Goal: Task Accomplishment & Management: Manage account settings

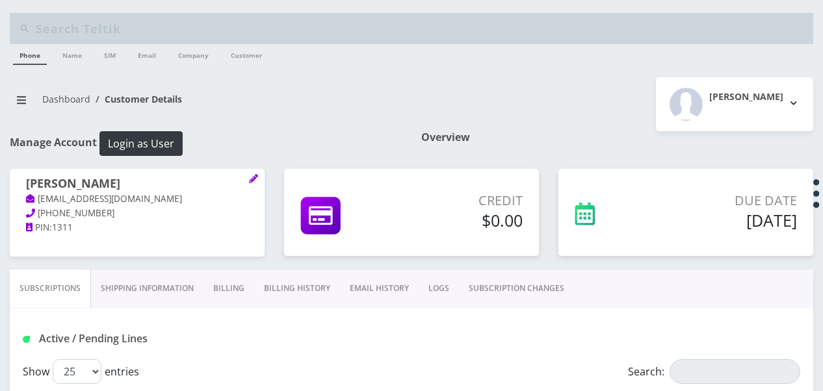
scroll to position [54, 0]
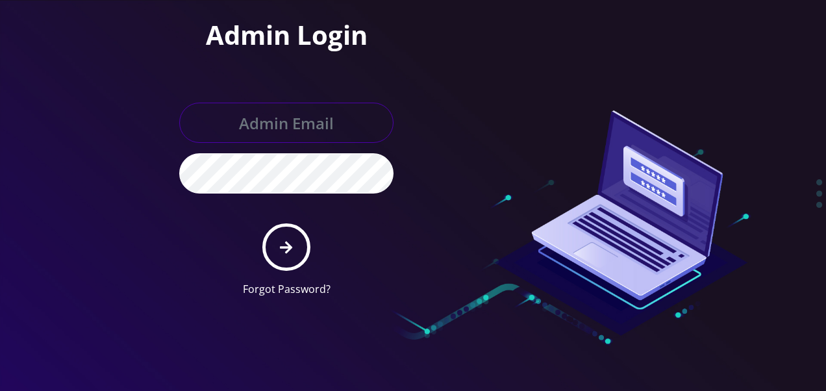
type input "tlieberman613@gmail.com"
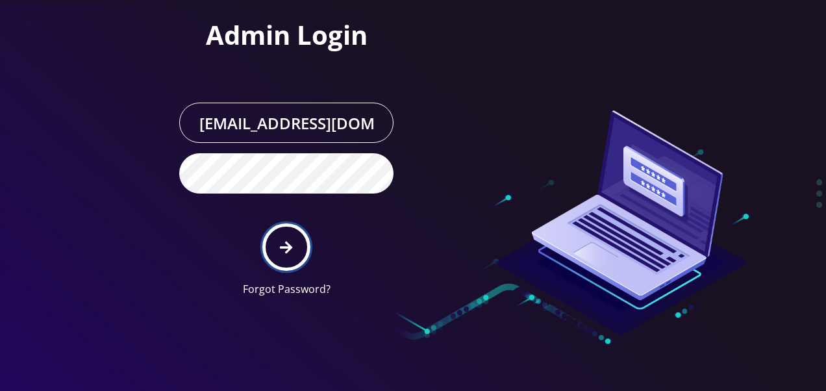
click at [305, 235] on button "submit" at bounding box center [285, 247] width 47 height 47
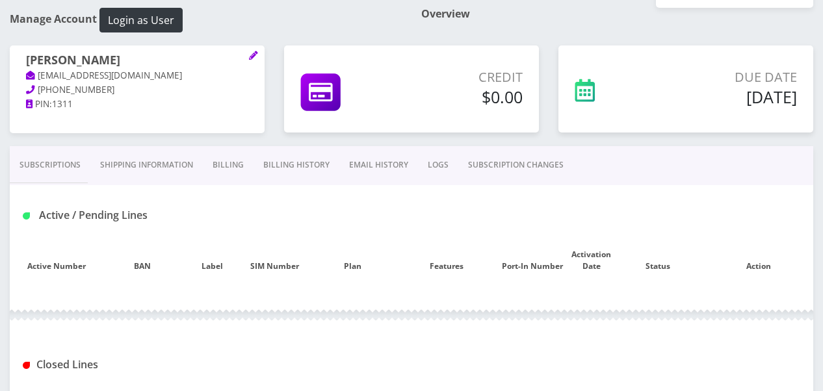
scroll to position [195, 0]
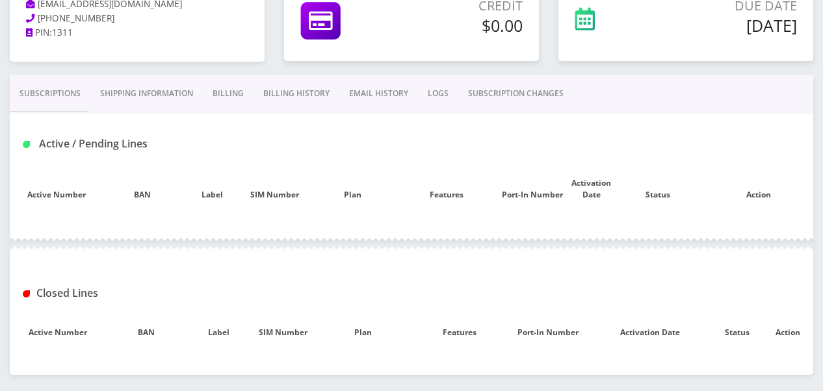
click at [38, 96] on link "Subscriptions" at bounding box center [50, 94] width 81 height 38
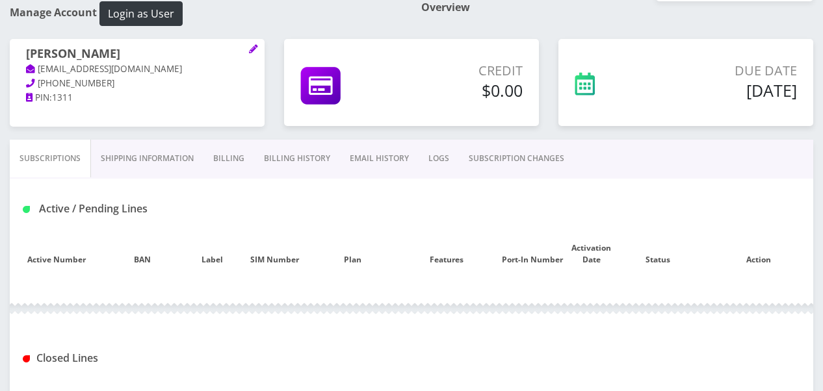
click at [142, 168] on link "Shipping Information" at bounding box center [147, 159] width 112 height 38
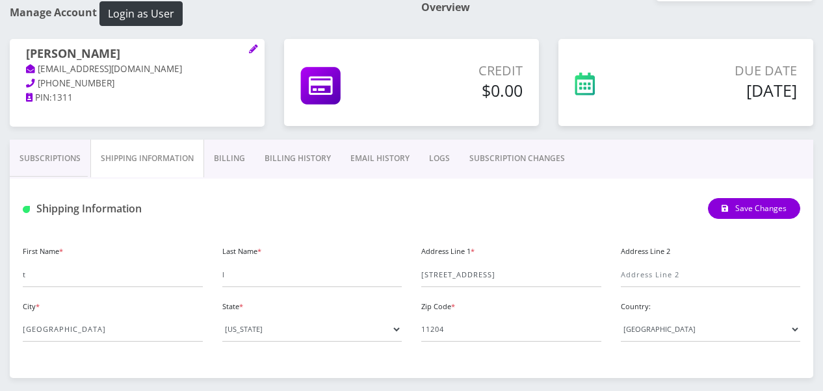
click at [43, 151] on link "Subscriptions" at bounding box center [50, 159] width 81 height 38
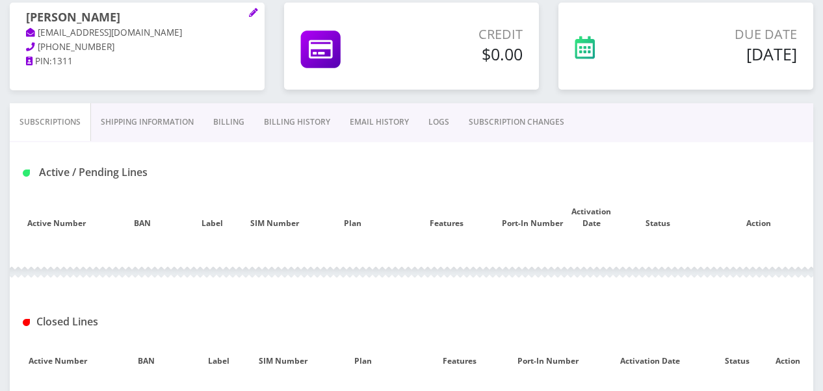
scroll to position [65, 0]
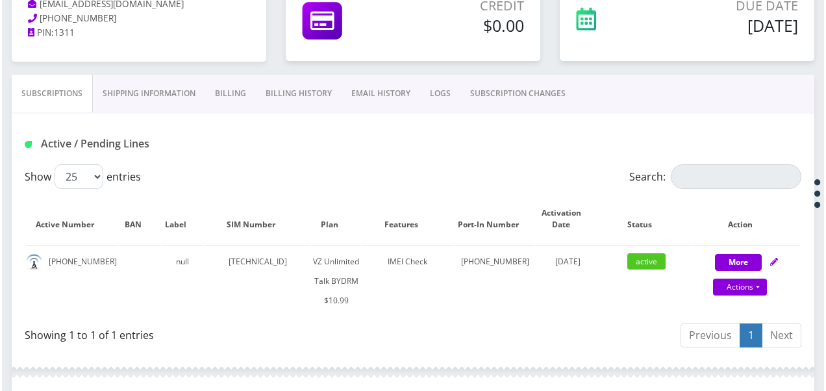
scroll to position [260, 0]
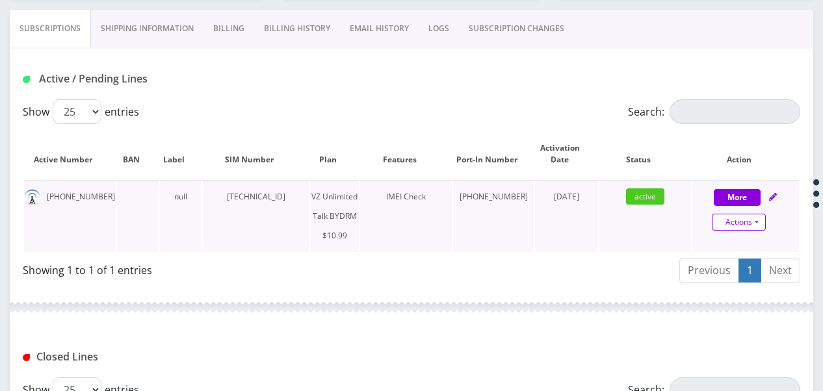
click at [762, 217] on link "Actions" at bounding box center [738, 222] width 54 height 17
select select "469"
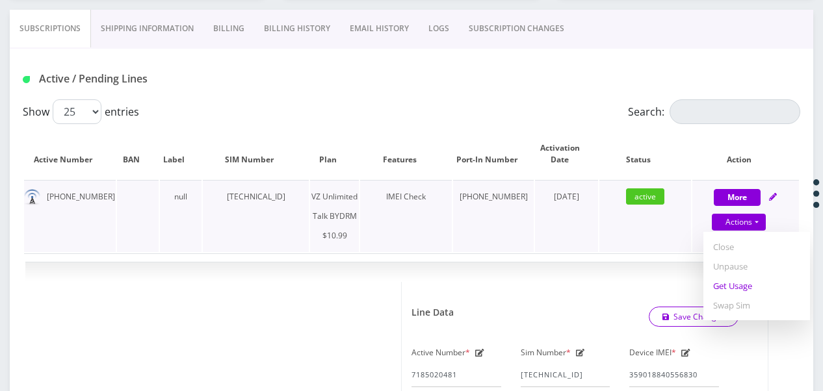
click at [741, 286] on link "Get Usage" at bounding box center [756, 285] width 107 height 19
select select "469"
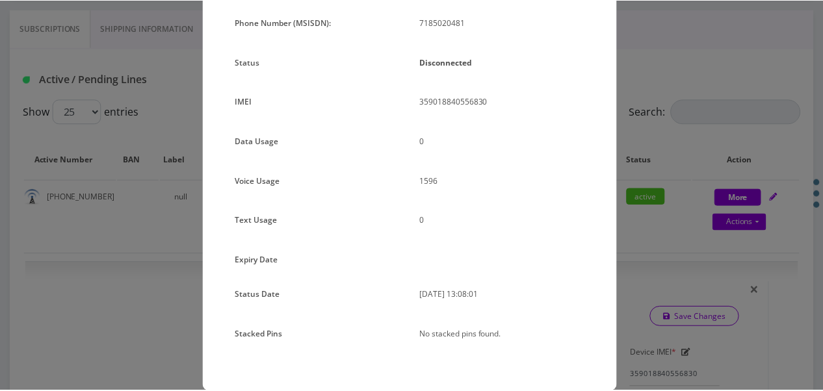
scroll to position [149, 0]
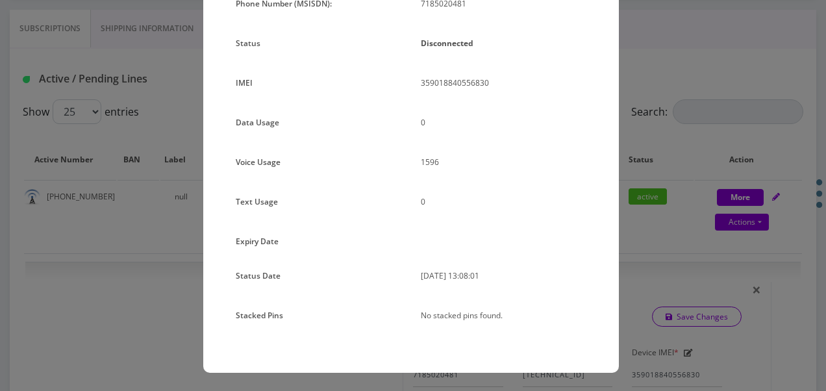
click at [538, 275] on p "2025-09-15 13:08:01" at bounding box center [504, 275] width 166 height 19
click at [669, 230] on div "× Subscription Info Plan Name Phone Number (MSISDN): 7185020481 Status Disconne…" at bounding box center [413, 195] width 826 height 391
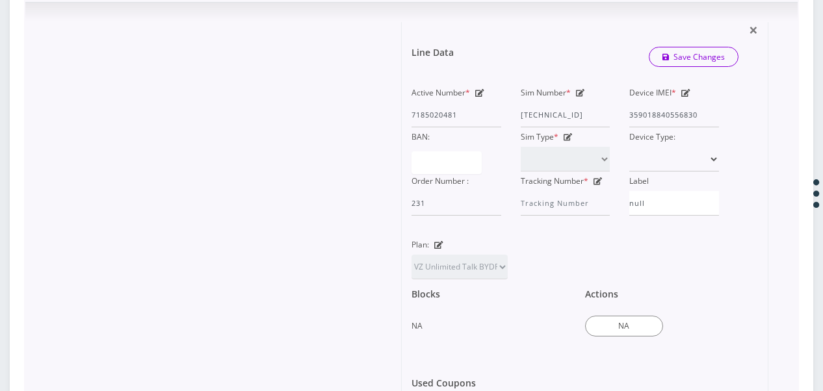
scroll to position [195, 0]
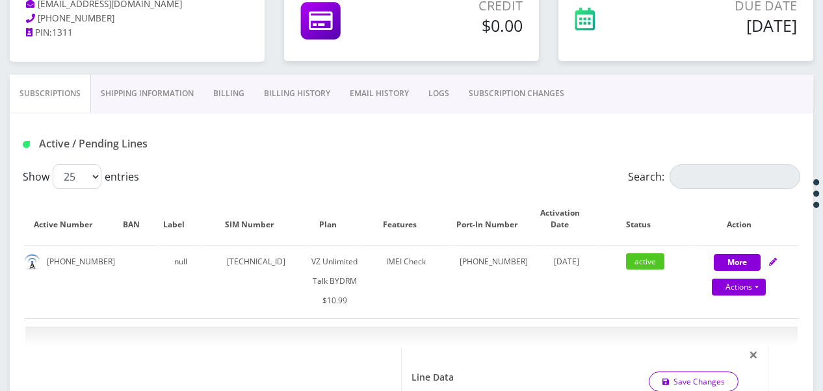
click at [209, 95] on link "Billing" at bounding box center [228, 94] width 51 height 38
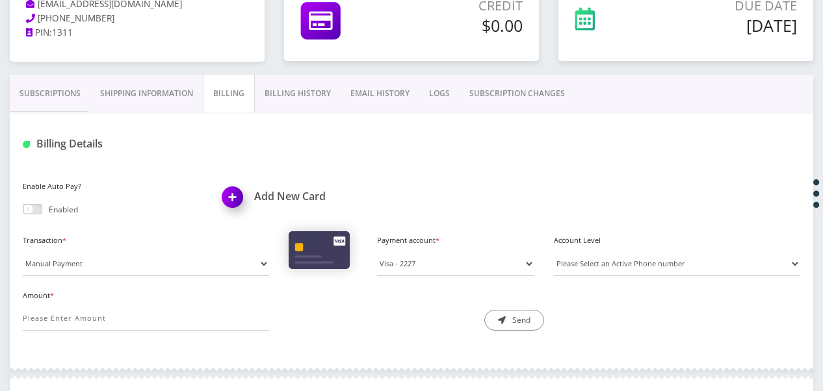
click at [182, 96] on link "Shipping Information" at bounding box center [146, 94] width 112 height 38
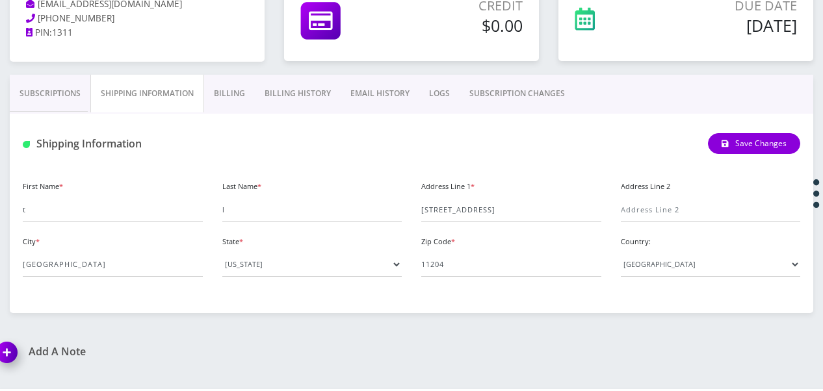
click at [218, 94] on link "Billing" at bounding box center [229, 94] width 51 height 38
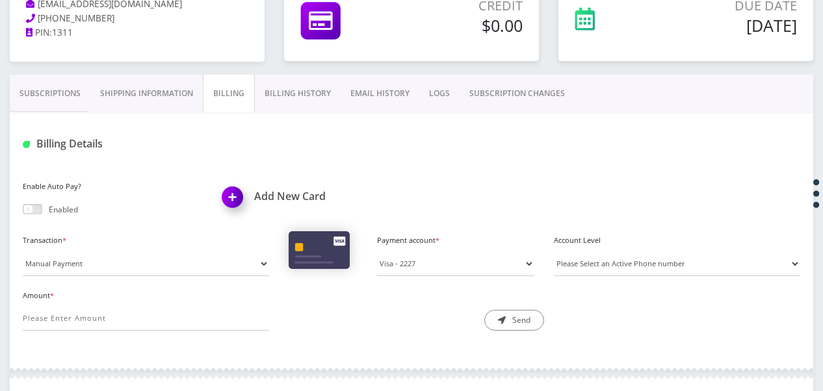
click at [305, 93] on link "Billing History" at bounding box center [298, 94] width 86 height 38
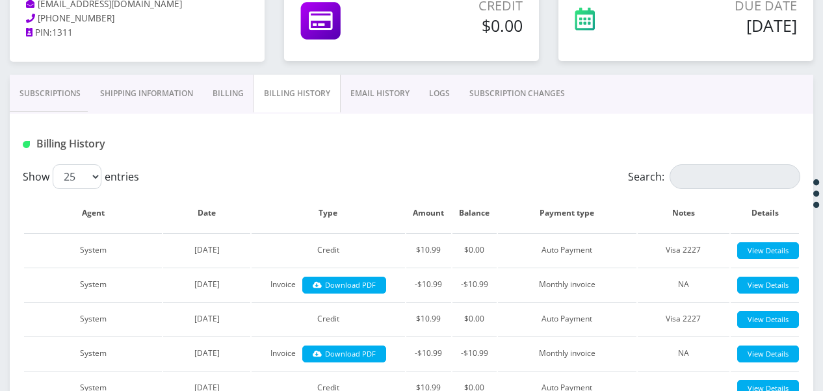
click at [56, 95] on link "Subscriptions" at bounding box center [50, 94] width 81 height 38
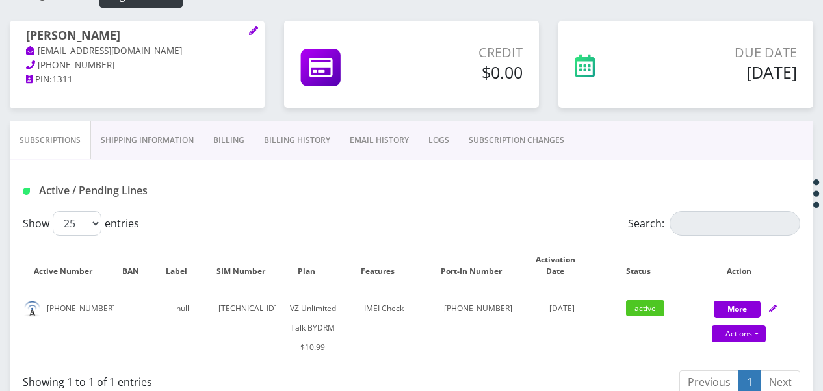
scroll to position [130, 0]
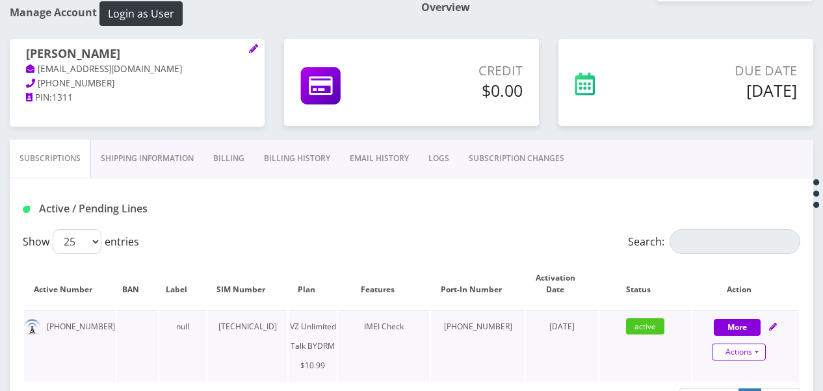
click at [752, 344] on link "Actions" at bounding box center [738, 352] width 54 height 17
select select "469"
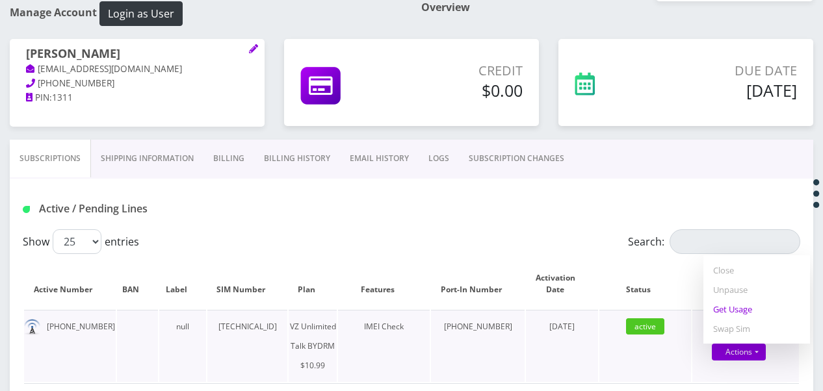
click at [747, 314] on link "Get Usage" at bounding box center [756, 309] width 107 height 19
select select "469"
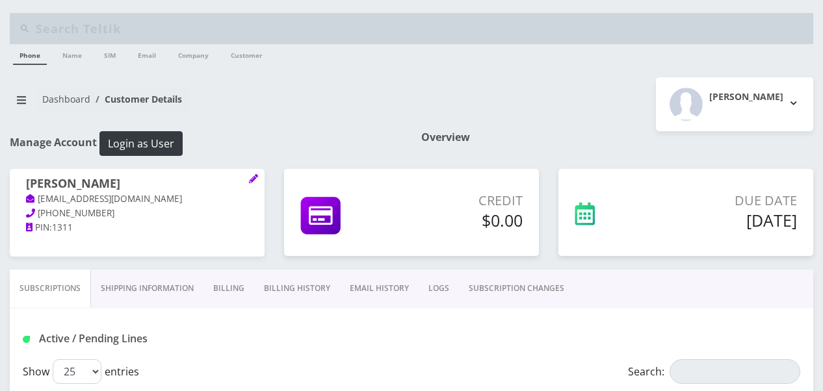
select select "469"
click at [27, 88] on button "breadcrumb" at bounding box center [21, 100] width 23 height 25
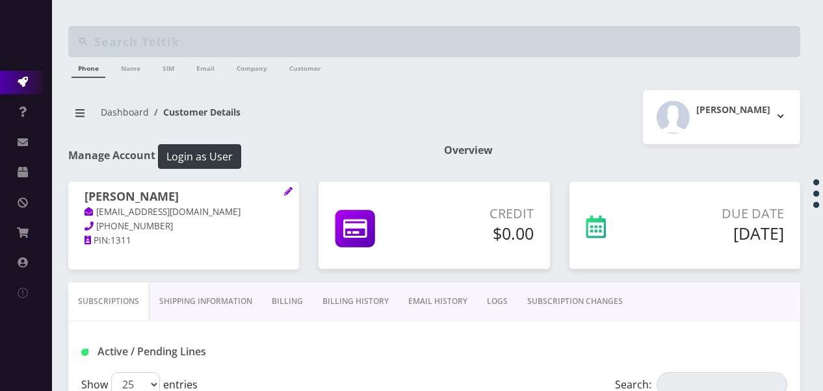
click at [25, 77] on icon at bounding box center [23, 82] width 10 height 10
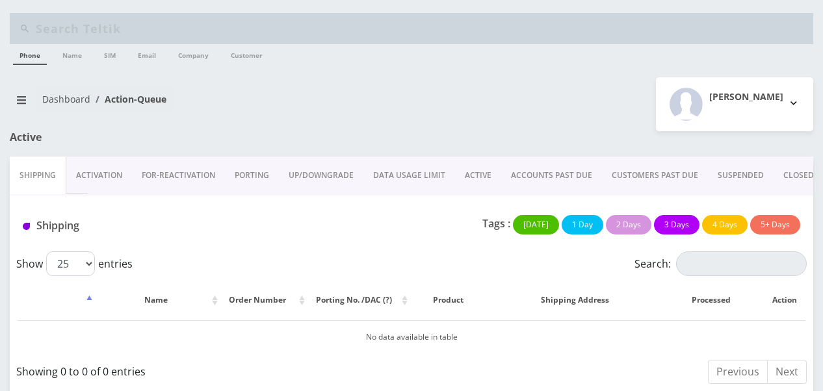
click at [475, 169] on link "ACTIVE" at bounding box center [478, 176] width 46 height 38
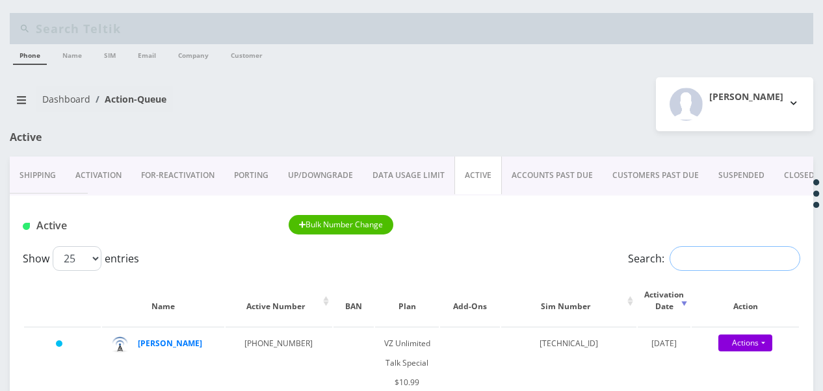
paste input "2019214459"
drag, startPoint x: 742, startPoint y: 250, endPoint x: 578, endPoint y: 237, distance: 164.3
paste input "[PHONE_NUMBER]"
drag, startPoint x: 643, startPoint y: 244, endPoint x: 527, endPoint y: 233, distance: 116.9
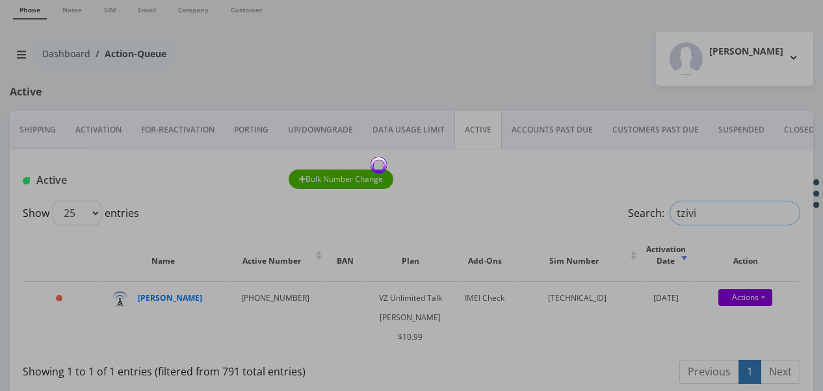
scroll to position [65, 0]
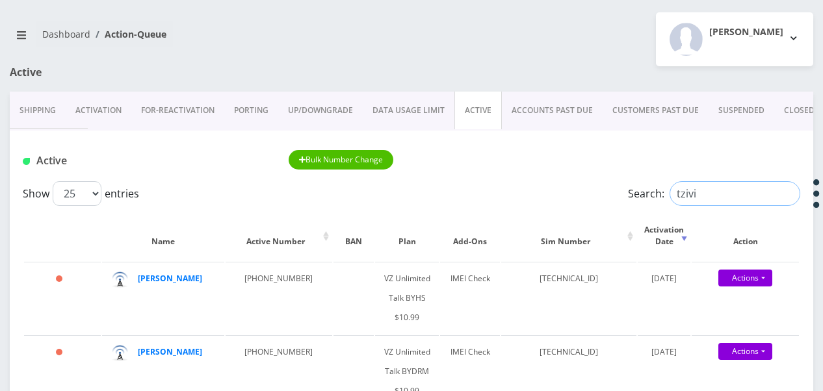
drag, startPoint x: 698, startPoint y: 191, endPoint x: 538, endPoint y: 171, distance: 161.7
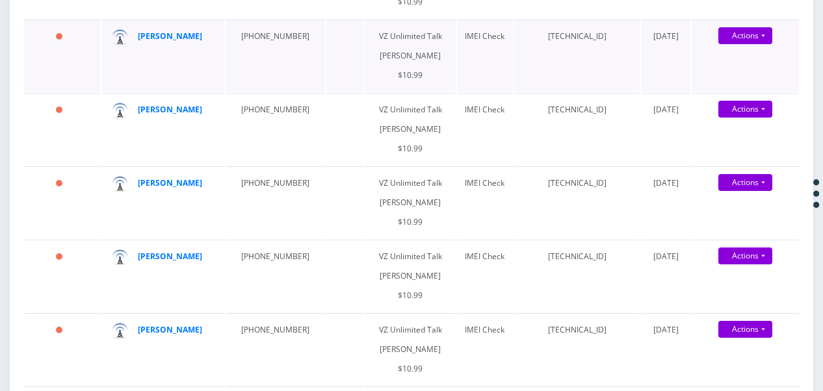
scroll to position [780, 0]
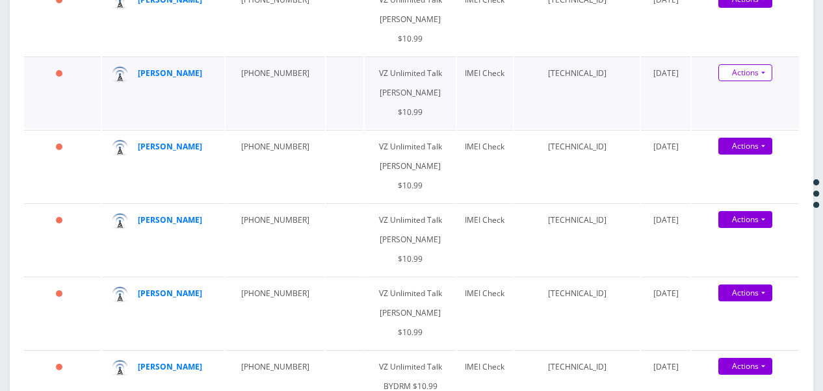
type input "klein"
click at [762, 81] on link "Actions" at bounding box center [745, 72] width 54 height 17
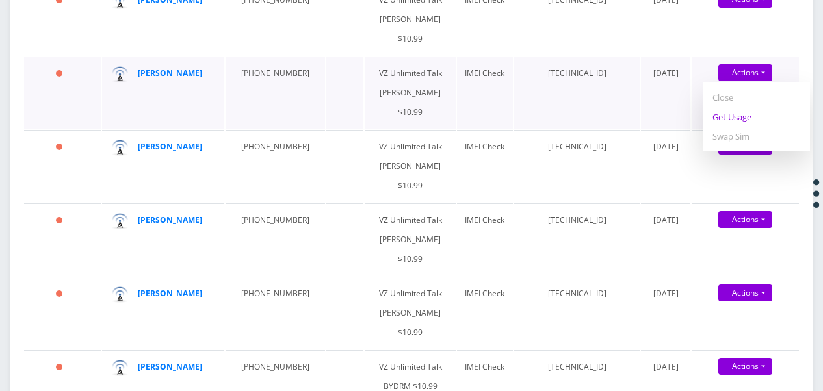
click at [746, 127] on link "Get Usage" at bounding box center [755, 116] width 107 height 19
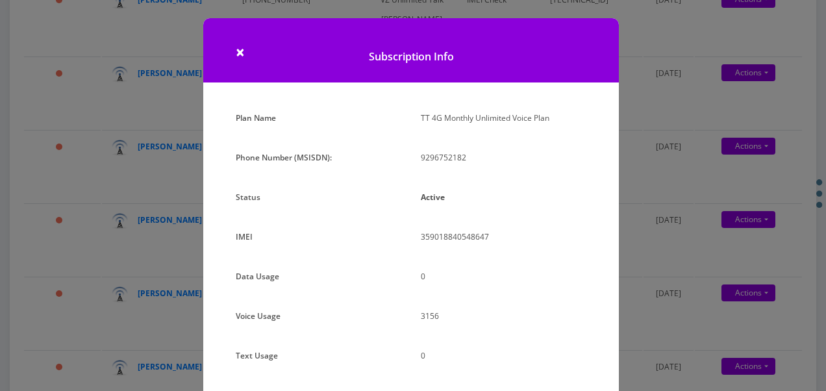
click at [162, 164] on div "× Subscription Info Plan Name TT 4G Monthly Unlimited Voice Plan Phone Number (…" at bounding box center [413, 195] width 826 height 391
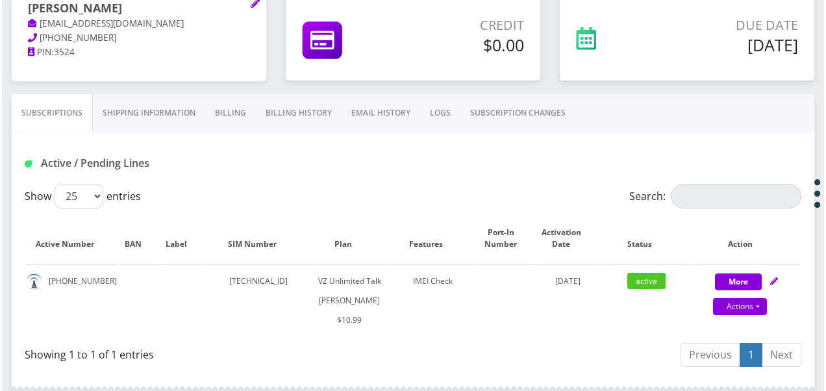
scroll to position [195, 0]
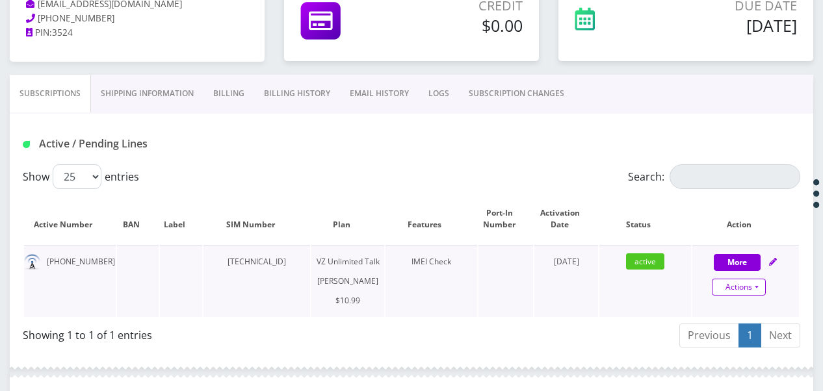
click at [760, 290] on link "Actions" at bounding box center [738, 287] width 54 height 17
select select "366"
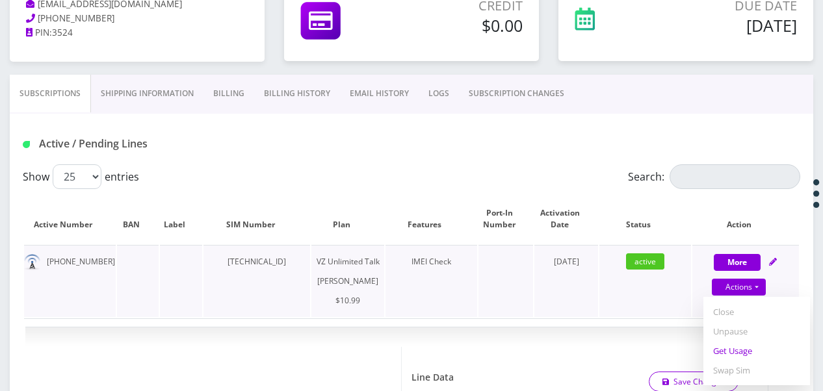
click at [745, 343] on link "Get Usage" at bounding box center [756, 350] width 107 height 19
select select "366"
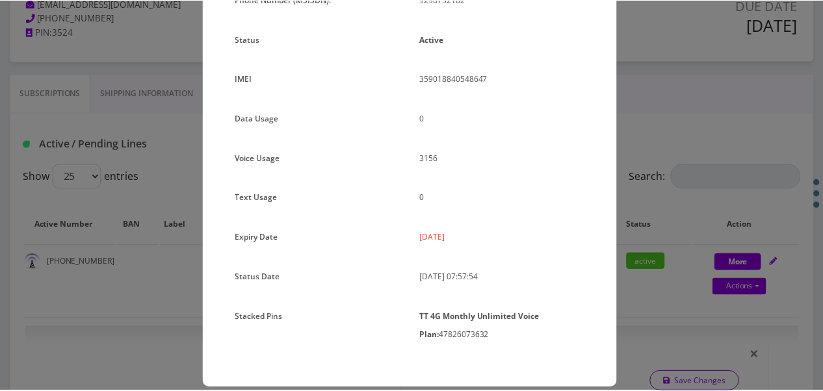
scroll to position [173, 0]
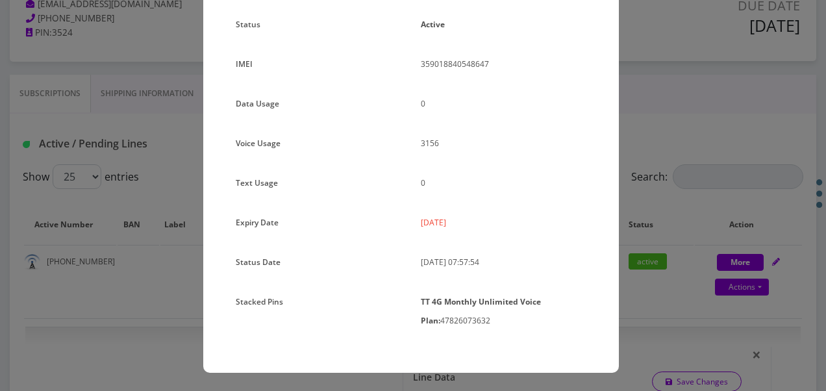
click at [645, 179] on div "× Subscription Info Plan Name TT 4G Monthly Unlimited Voice Plan Phone Number (…" at bounding box center [413, 195] width 826 height 391
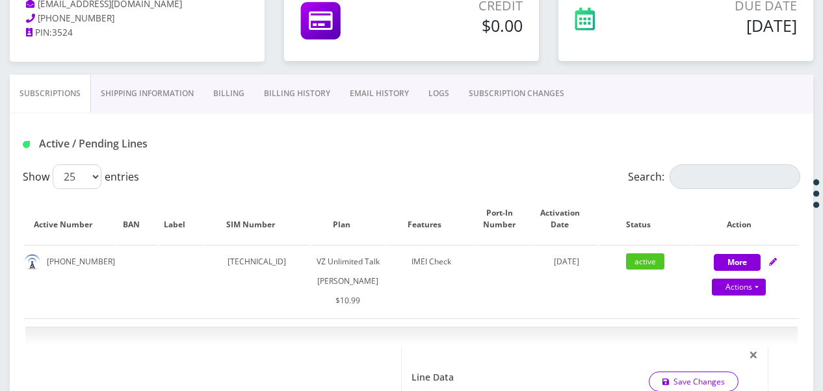
click at [137, 93] on link "Shipping Information" at bounding box center [147, 94] width 112 height 38
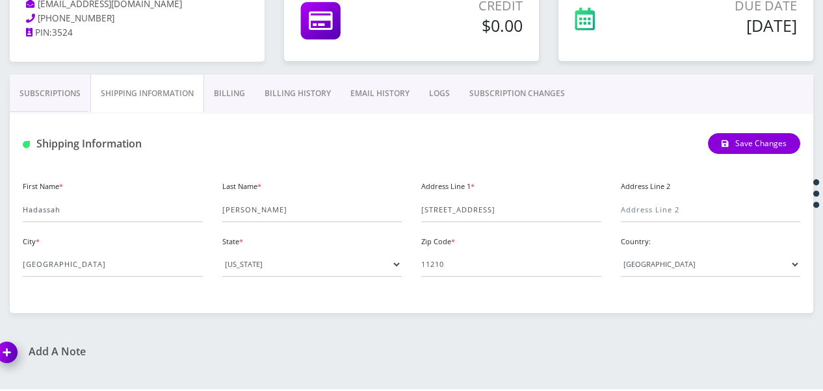
click at [65, 104] on link "Subscriptions" at bounding box center [50, 94] width 81 height 38
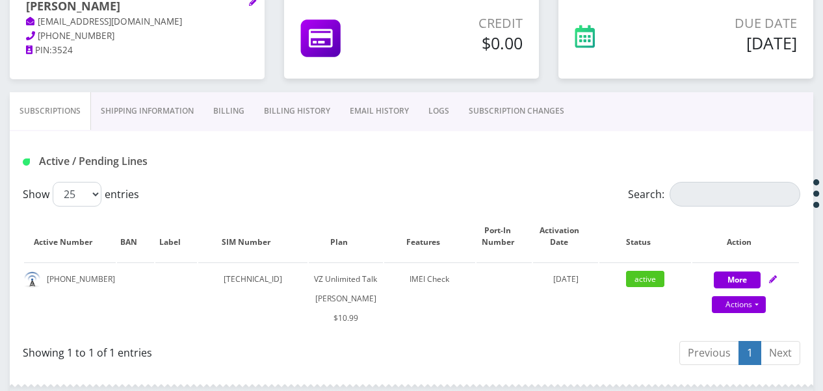
scroll to position [130, 0]
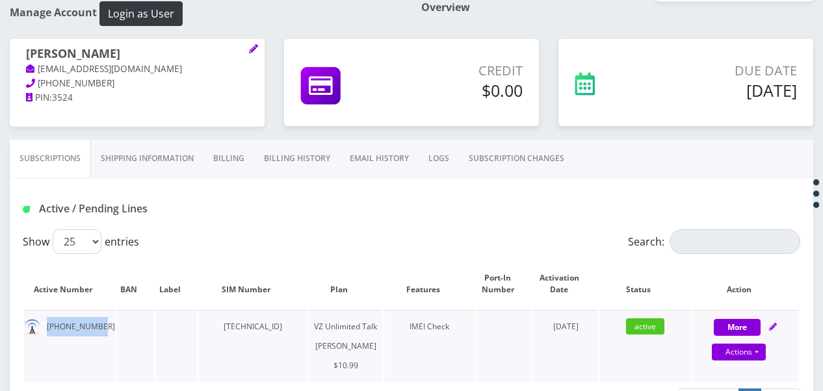
drag, startPoint x: 47, startPoint y: 326, endPoint x: 104, endPoint y: 320, distance: 57.5
click at [104, 320] on td "929-675-2182" at bounding box center [70, 346] width 92 height 72
drag, startPoint x: 104, startPoint y: 320, endPoint x: 68, endPoint y: 324, distance: 35.9
copy td "929-675-2182"
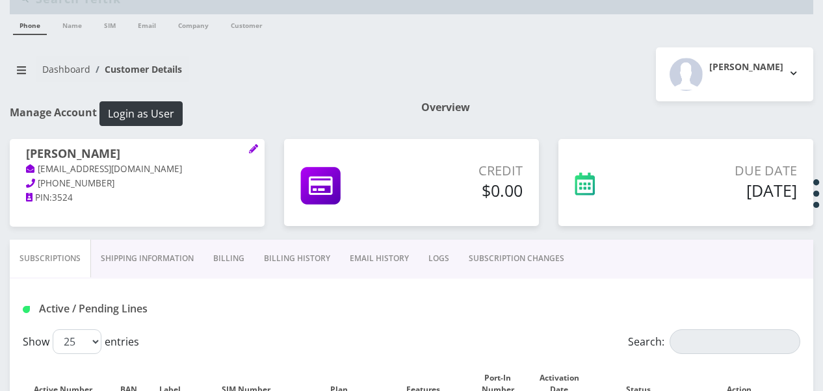
scroll to position [0, 0]
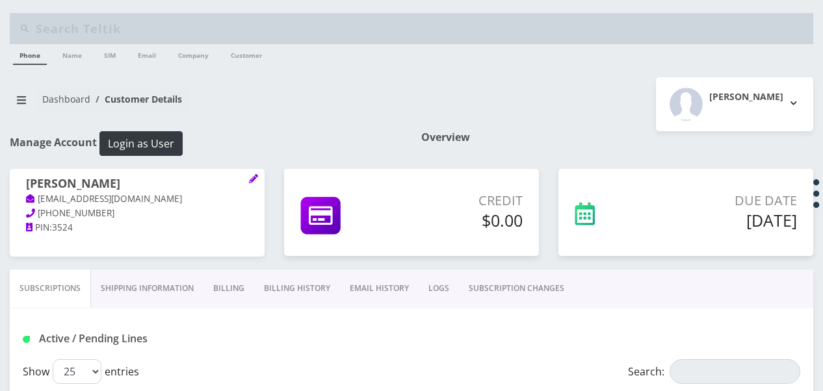
click at [36, 109] on ol "Dashboard Customer Details" at bounding box center [112, 99] width 153 height 27
click at [25, 101] on icon "breadcrumb" at bounding box center [21, 100] width 9 height 8
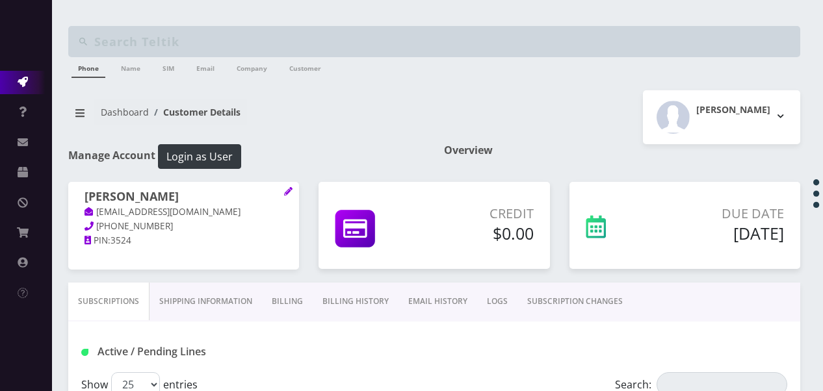
click at [32, 86] on link "Action Queues" at bounding box center [26, 82] width 52 height 23
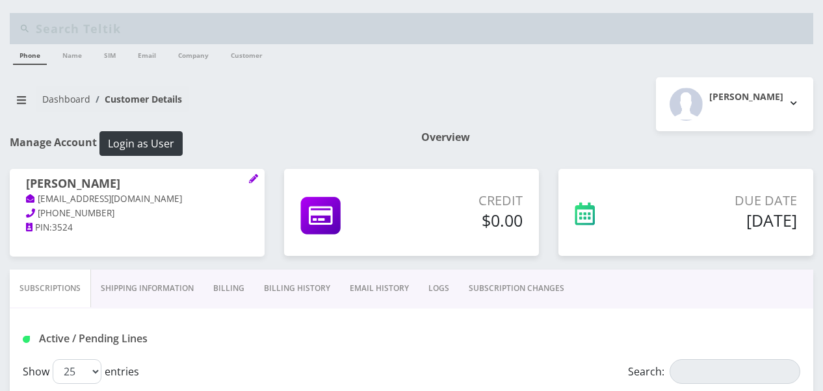
click at [226, 281] on link "Billing" at bounding box center [228, 289] width 51 height 38
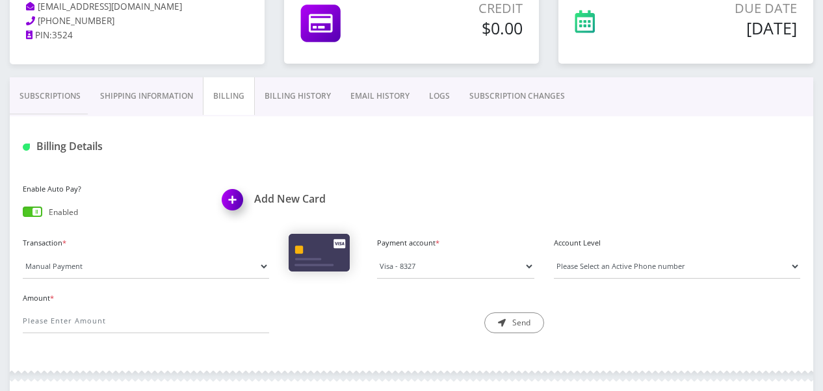
scroll to position [195, 0]
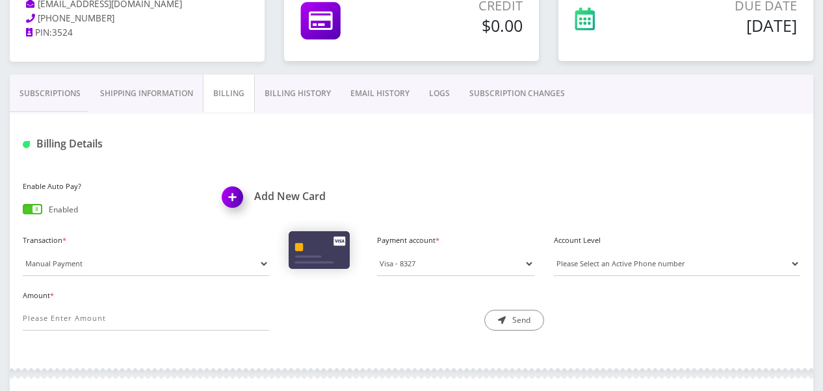
click at [38, 208] on span at bounding box center [32, 209] width 19 height 10
click at [23, 212] on input "checkbox" at bounding box center [23, 212] width 0 height 0
click at [55, 89] on link "Subscriptions" at bounding box center [50, 94] width 81 height 38
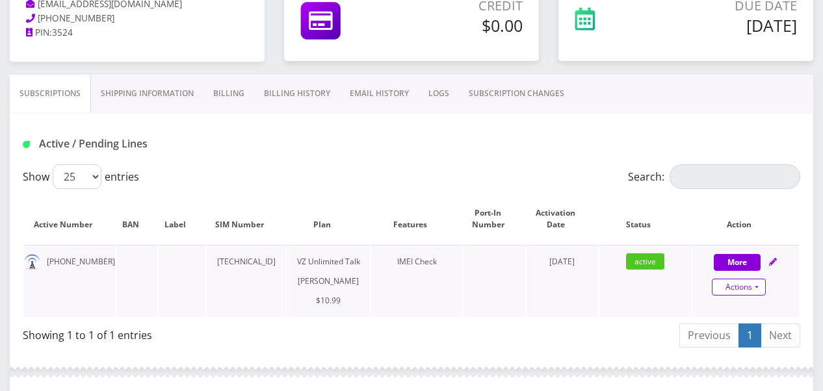
click at [752, 285] on link "Actions" at bounding box center [738, 287] width 54 height 17
select select "366"
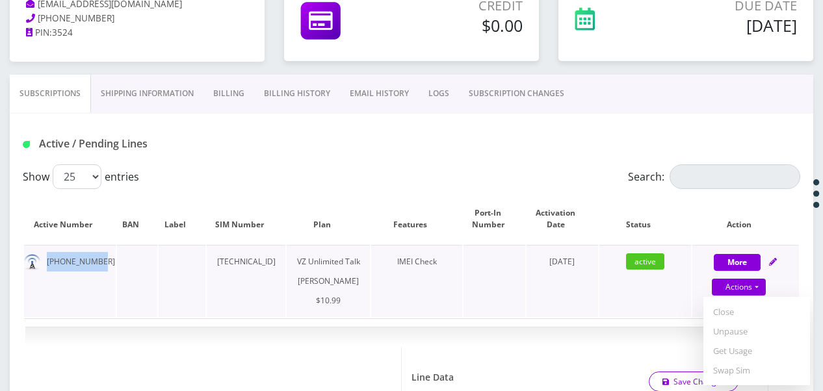
drag, startPoint x: 44, startPoint y: 261, endPoint x: 95, endPoint y: 261, distance: 51.3
click at [95, 261] on td "[PHONE_NUMBER]" at bounding box center [70, 281] width 92 height 72
drag, startPoint x: 95, startPoint y: 261, endPoint x: 70, endPoint y: 265, distance: 25.0
copy td "[PHONE_NUMBER]"
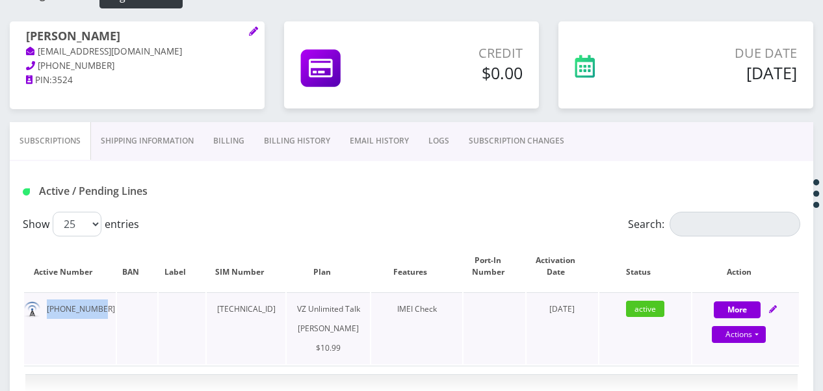
scroll to position [65, 0]
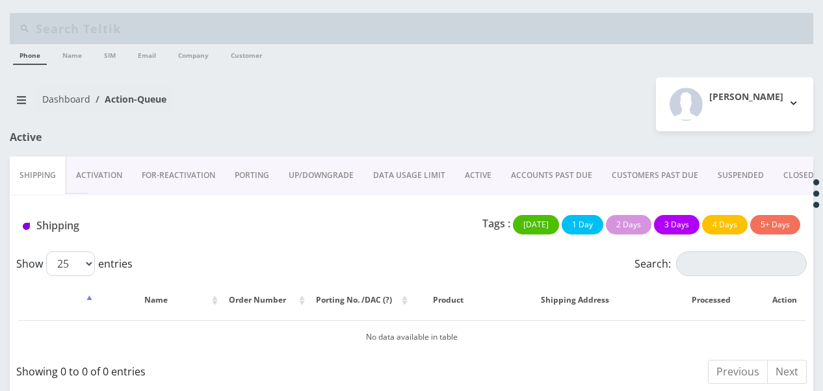
click at [465, 209] on div "Shipping Tags : Today 1 Day 2 Days 3 Days 4 Days 5+ Days" at bounding box center [411, 224] width 803 height 56
click at [696, 253] on input "Search:" at bounding box center [741, 263] width 131 height 25
type input "tzivi"
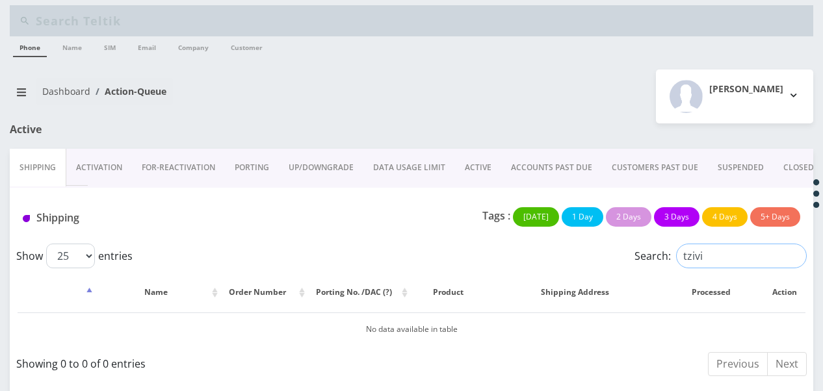
scroll to position [10, 0]
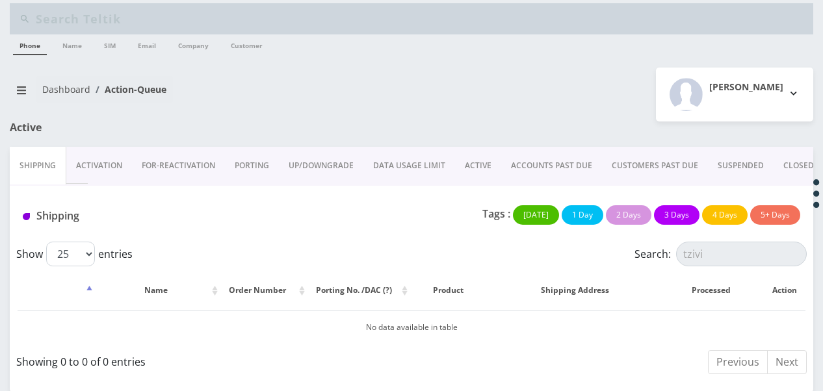
click at [478, 164] on link "ACTIVE" at bounding box center [478, 166] width 46 height 38
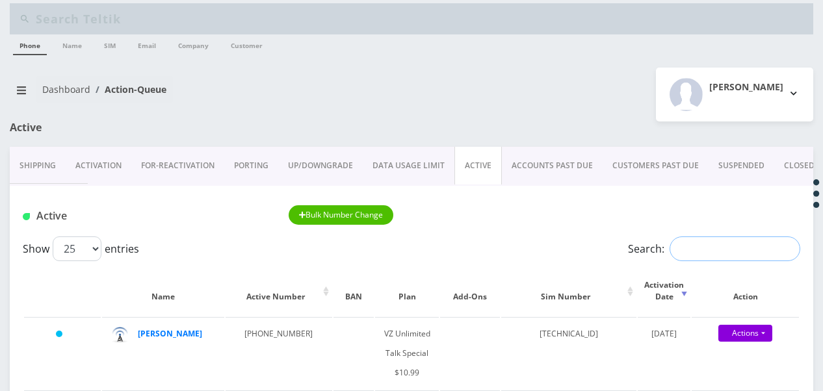
click at [719, 261] on input "Search:" at bounding box center [734, 249] width 131 height 25
type input "r"
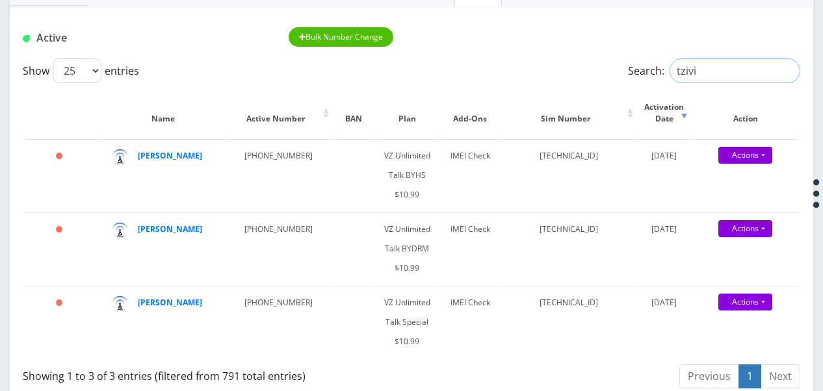
scroll to position [205, 0]
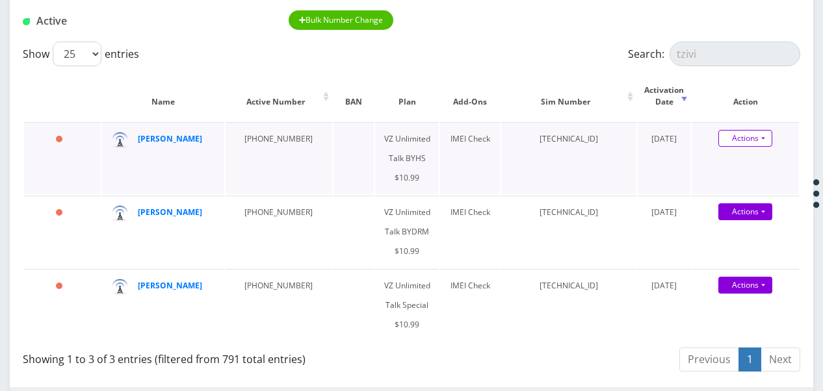
click at [767, 144] on link "Actions" at bounding box center [745, 138] width 54 height 17
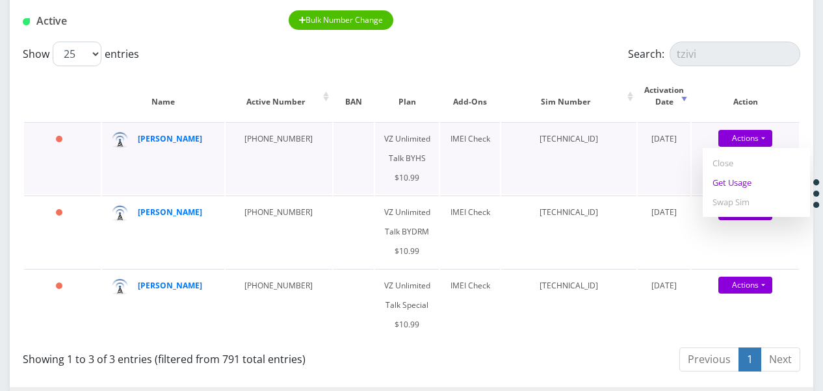
click at [735, 191] on link "Get Usage" at bounding box center [755, 182] width 107 height 19
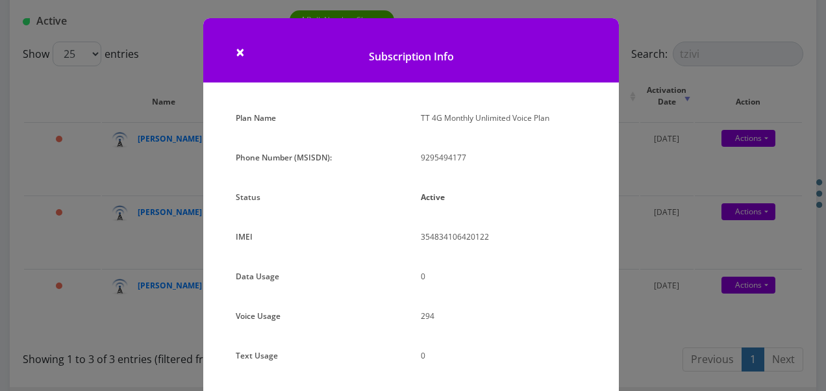
click at [179, 154] on div "× Subscription Info Plan Name TT 4G Monthly Unlimited Voice Plan Phone Number (…" at bounding box center [413, 195] width 826 height 391
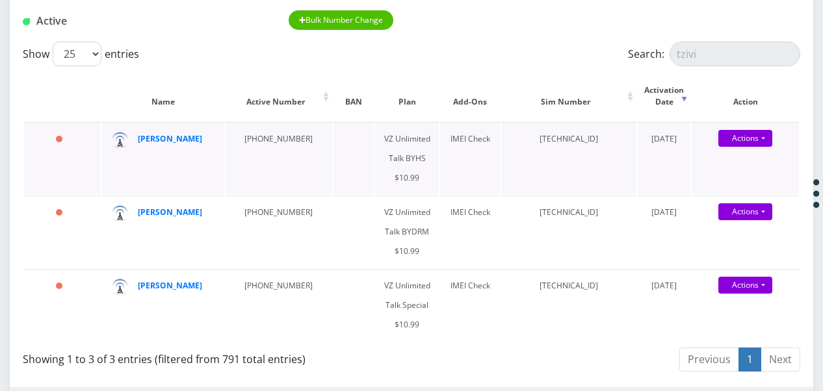
scroll to position [10, 0]
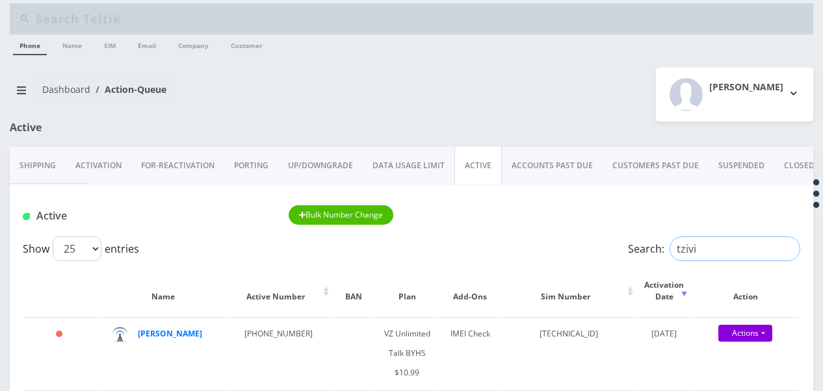
drag, startPoint x: 738, startPoint y: 240, endPoint x: 522, endPoint y: 222, distance: 216.5
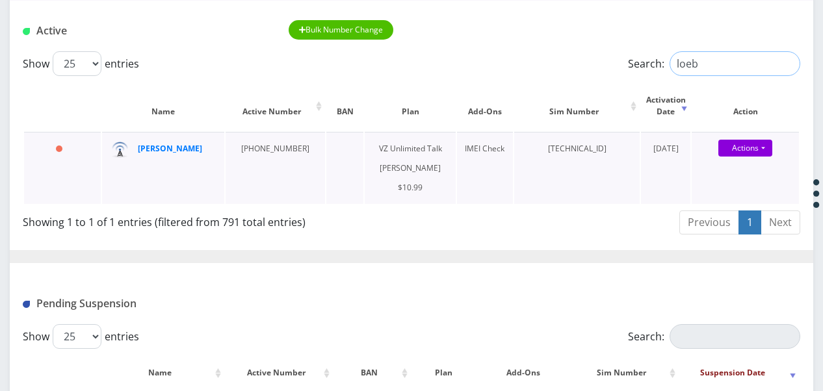
scroll to position [195, 0]
drag, startPoint x: 172, startPoint y: 144, endPoint x: 165, endPoint y: 147, distance: 7.3
drag, startPoint x: 711, startPoint y: 66, endPoint x: 625, endPoint y: 57, distance: 86.3
click at [639, 62] on label "Search: loeb" at bounding box center [714, 63] width 172 height 25
type input "mitnick"
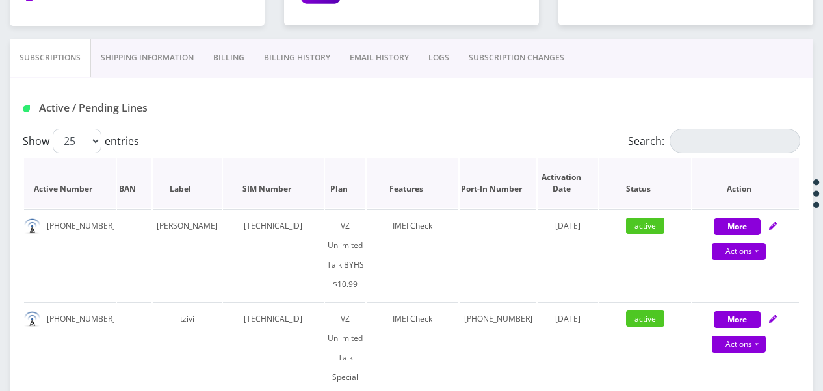
scroll to position [260, 0]
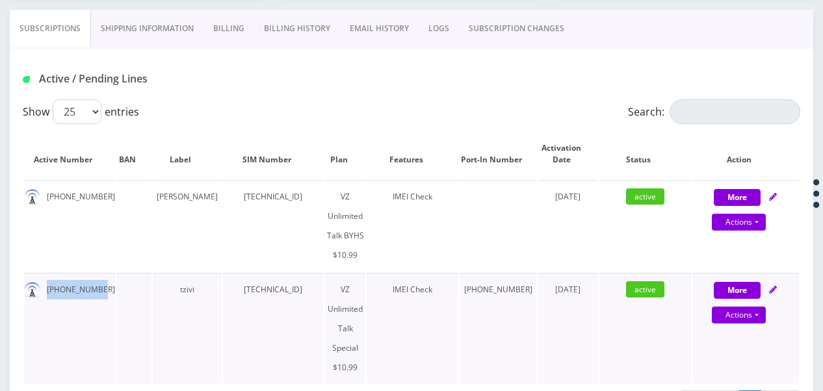
drag, startPoint x: 46, startPoint y: 270, endPoint x: 97, endPoint y: 266, distance: 51.5
click at [97, 273] on td "[PHONE_NUMBER]" at bounding box center [70, 328] width 92 height 111
drag, startPoint x: 97, startPoint y: 266, endPoint x: 90, endPoint y: 266, distance: 7.8
copy td "[PHONE_NUMBER]"
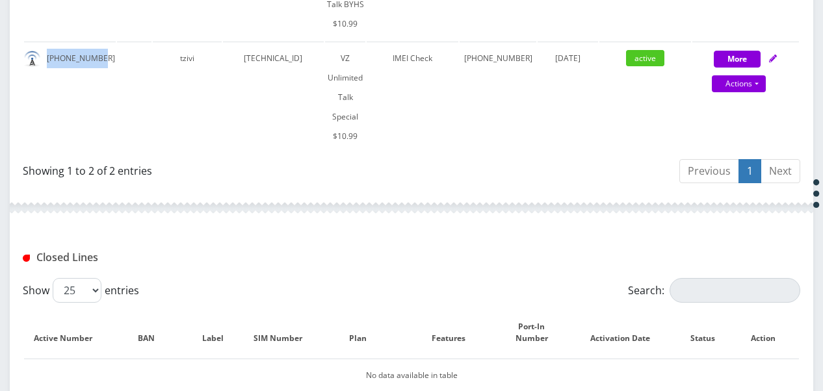
scroll to position [153, 0]
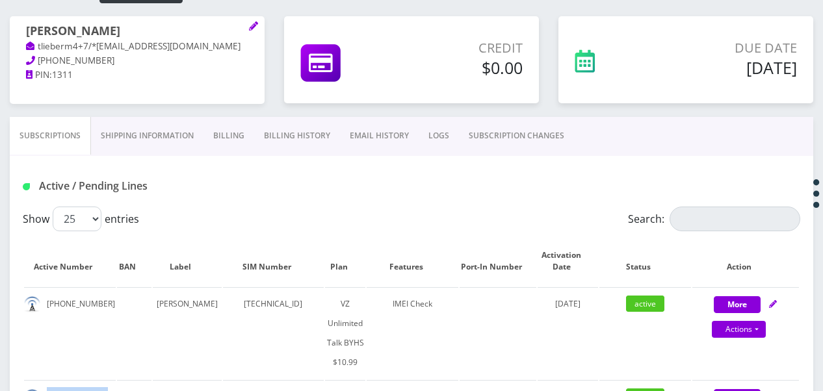
click at [239, 133] on link "Billing" at bounding box center [228, 136] width 51 height 38
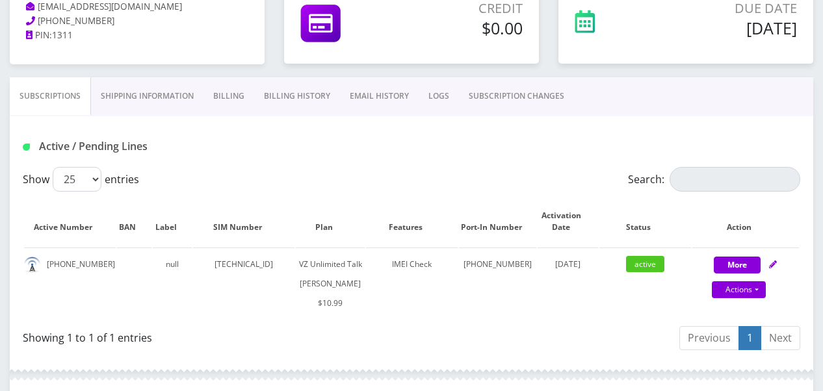
scroll to position [195, 0]
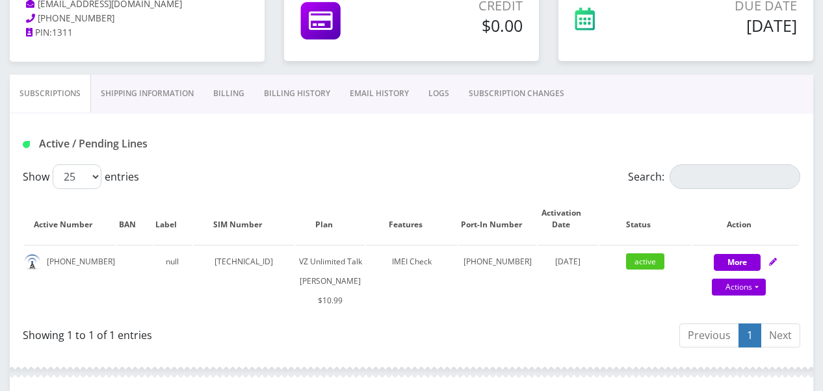
click at [227, 105] on link "Billing" at bounding box center [228, 94] width 51 height 38
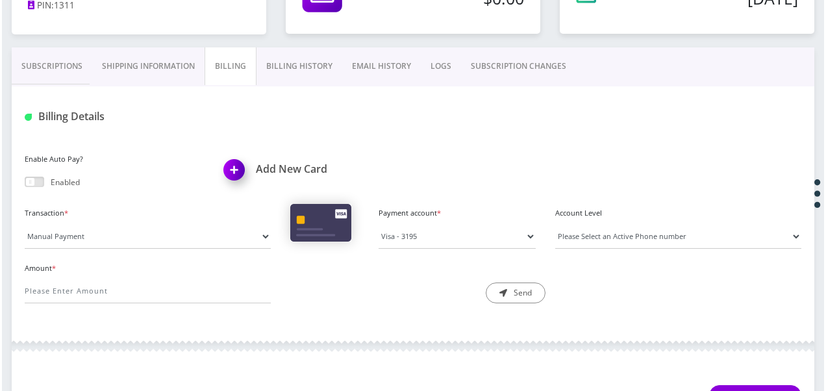
scroll to position [195, 0]
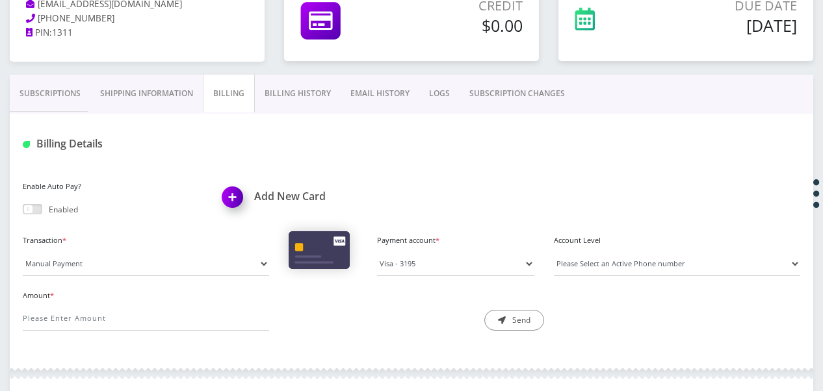
click at [53, 78] on link "Subscriptions" at bounding box center [50, 94] width 81 height 38
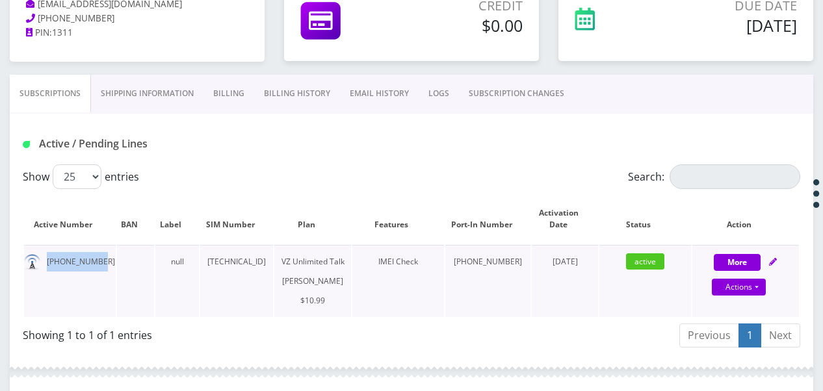
drag, startPoint x: 48, startPoint y: 260, endPoint x: 101, endPoint y: 261, distance: 52.6
click at [101, 261] on td "[PHONE_NUMBER]" at bounding box center [70, 281] width 92 height 72
drag, startPoint x: 101, startPoint y: 261, endPoint x: 91, endPoint y: 260, distance: 9.8
copy td "[PHONE_NUMBER]"
click at [756, 286] on link "Actions" at bounding box center [738, 287] width 54 height 17
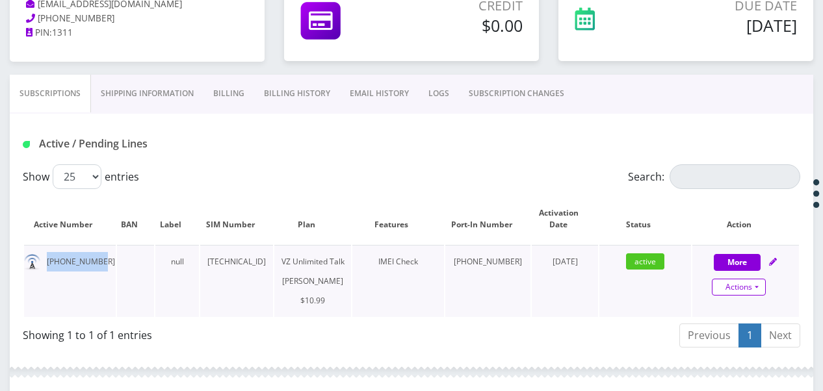
select select "366"
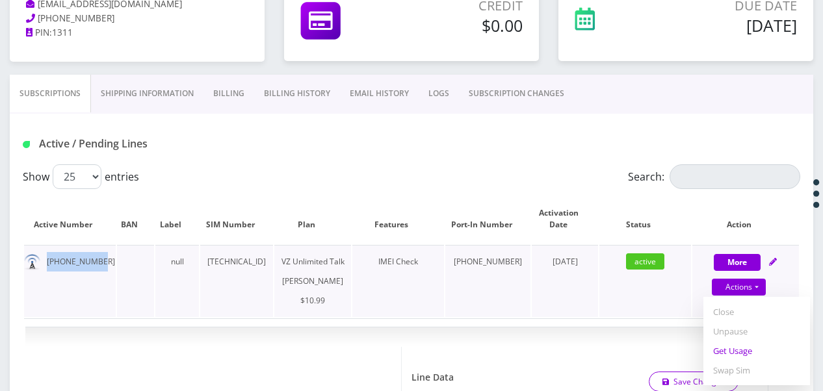
click at [746, 348] on link "Get Usage" at bounding box center [756, 350] width 107 height 19
select select "366"
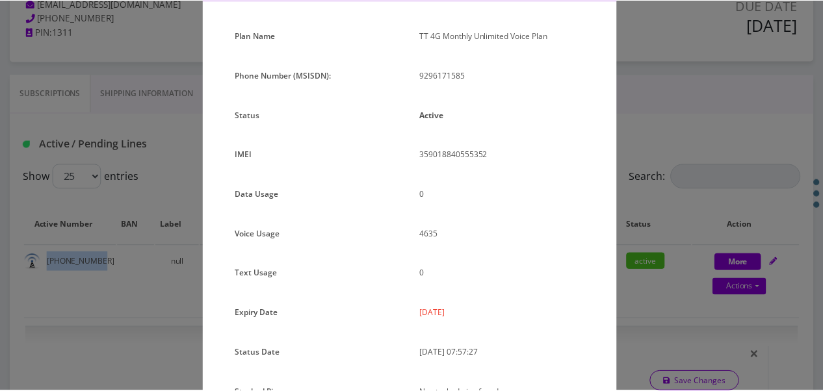
scroll to position [159, 0]
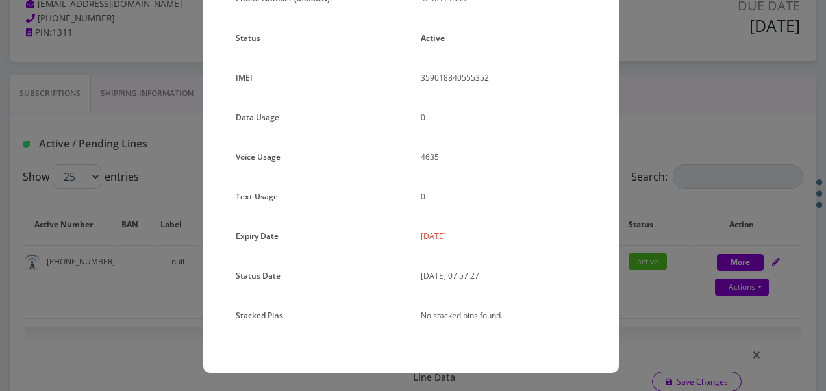
click at [643, 201] on div "× Subscription Info Plan Name TT 4G Monthly Unlimited Voice Plan Phone Number (…" at bounding box center [413, 195] width 826 height 391
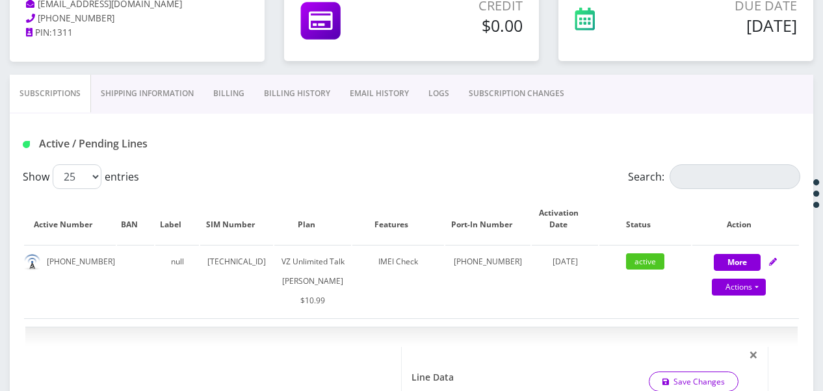
click at [228, 95] on link "Billing" at bounding box center [228, 94] width 51 height 38
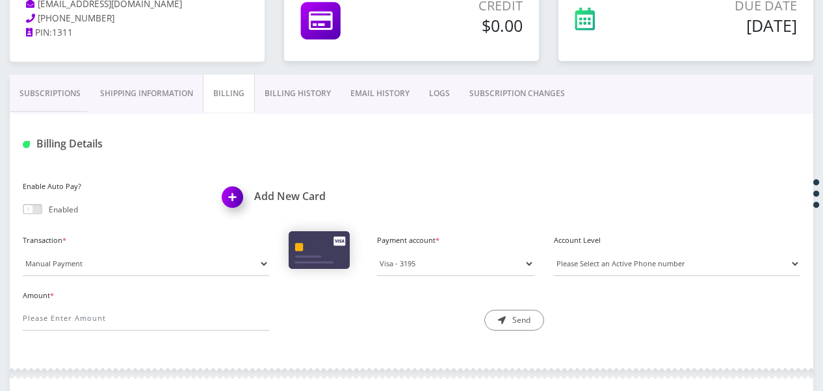
click at [49, 97] on link "Subscriptions" at bounding box center [50, 94] width 81 height 38
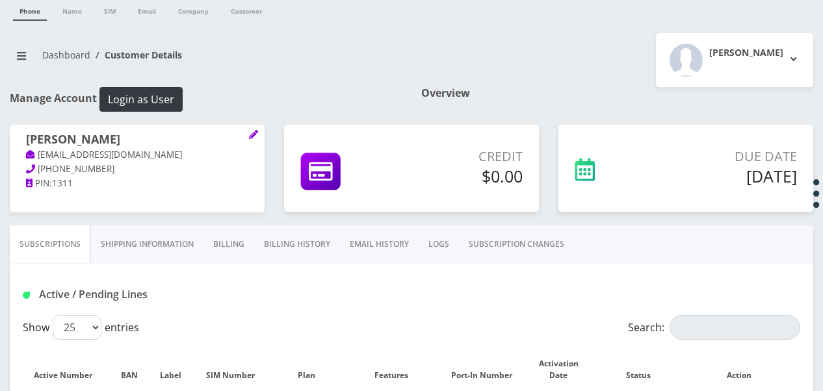
scroll to position [65, 0]
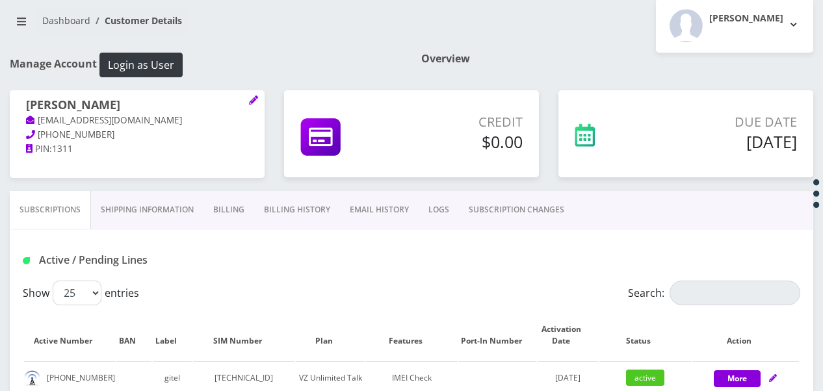
scroll to position [260, 0]
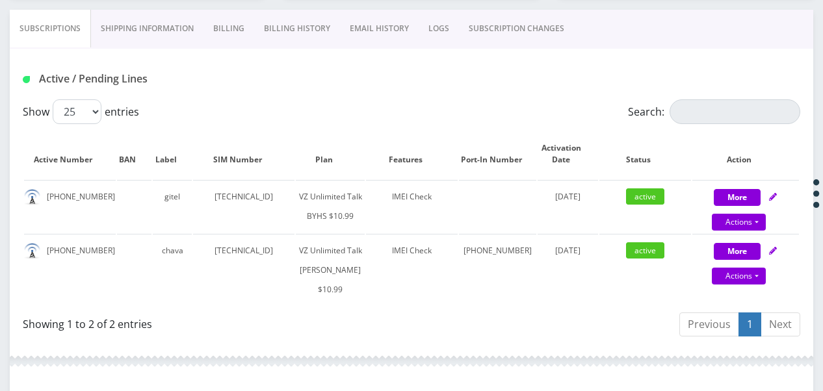
click at [212, 22] on link "Billing" at bounding box center [228, 29] width 51 height 38
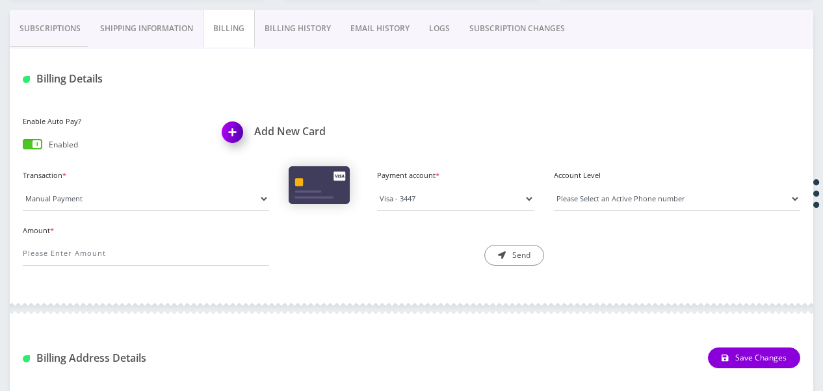
click at [68, 42] on link "Subscriptions" at bounding box center [50, 29] width 81 height 38
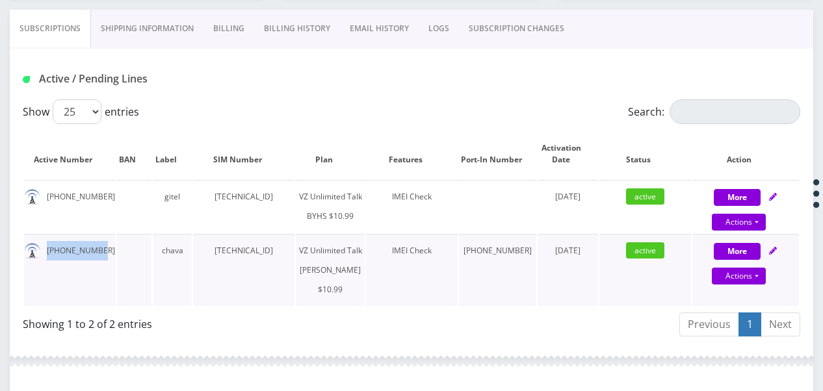
drag, startPoint x: 47, startPoint y: 270, endPoint x: 97, endPoint y: 268, distance: 50.1
click at [97, 268] on td "[PHONE_NUMBER]" at bounding box center [70, 270] width 92 height 72
copy td "[PHONE_NUMBER]"
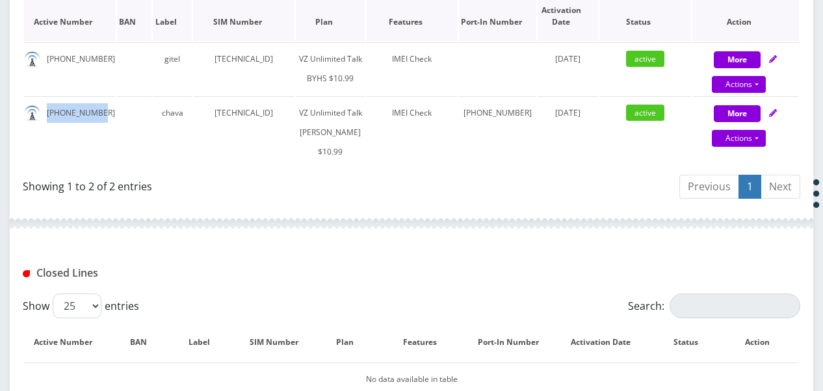
scroll to position [268, 0]
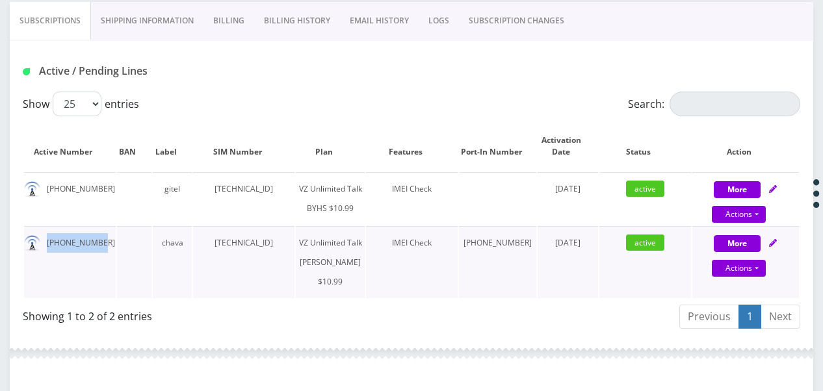
copy td "[PHONE_NUMBER]"
click at [758, 277] on link "Actions" at bounding box center [738, 268] width 54 height 17
select select "366"
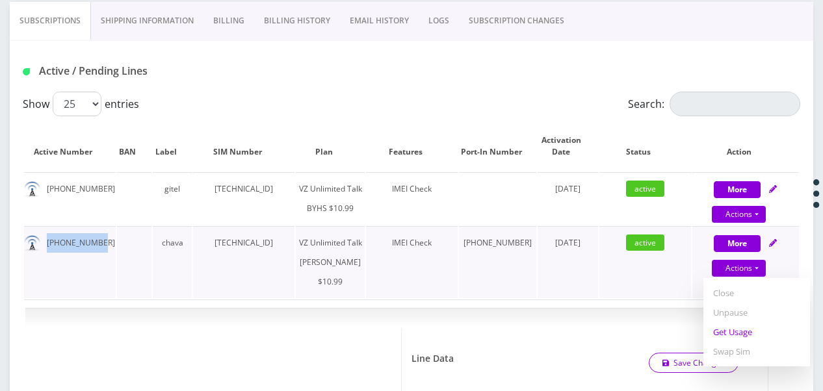
click at [744, 342] on link "Get Usage" at bounding box center [756, 331] width 107 height 19
select select "366"
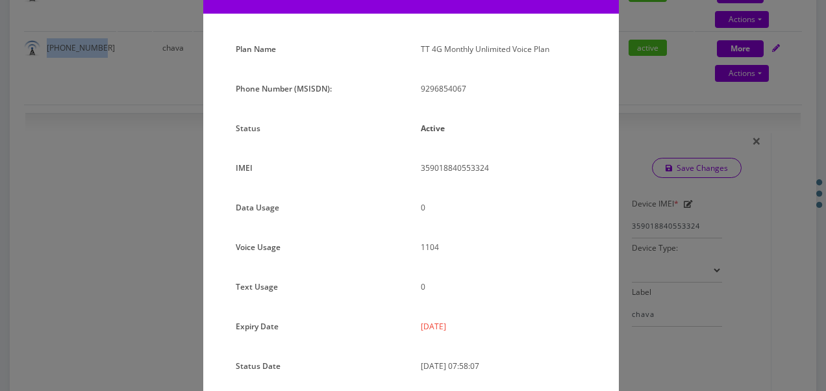
scroll to position [159, 0]
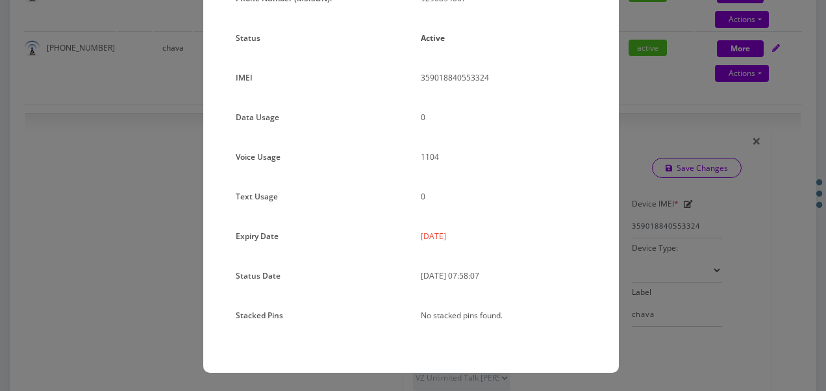
click at [694, 194] on div "× Subscription Info Plan Name TT 4G Monthly Unlimited Voice Plan Phone Number (…" at bounding box center [413, 195] width 826 height 391
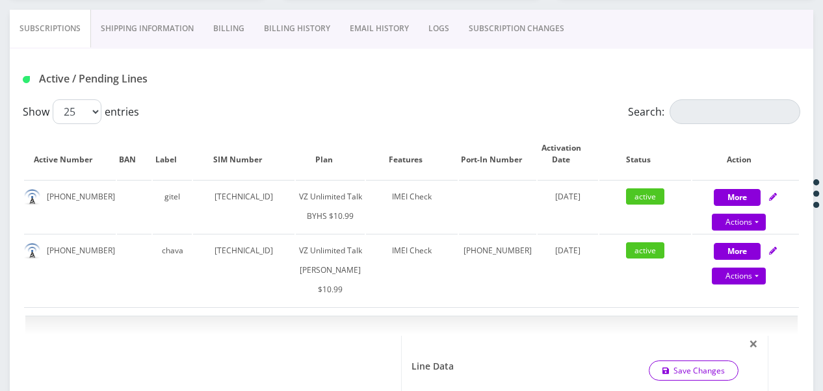
scroll to position [65, 0]
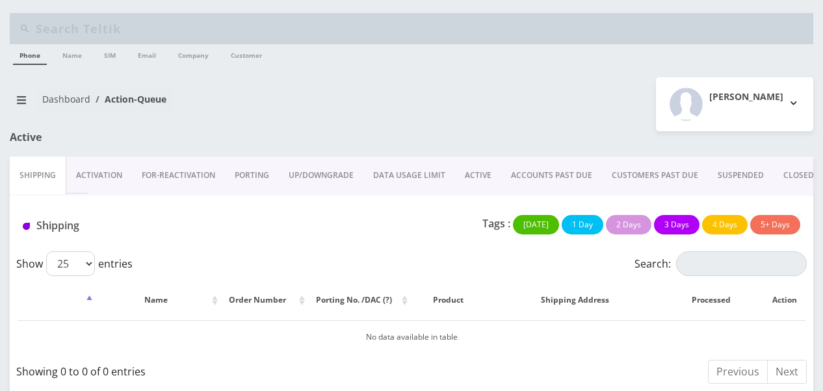
click at [476, 174] on link "ACTIVE" at bounding box center [478, 176] width 46 height 38
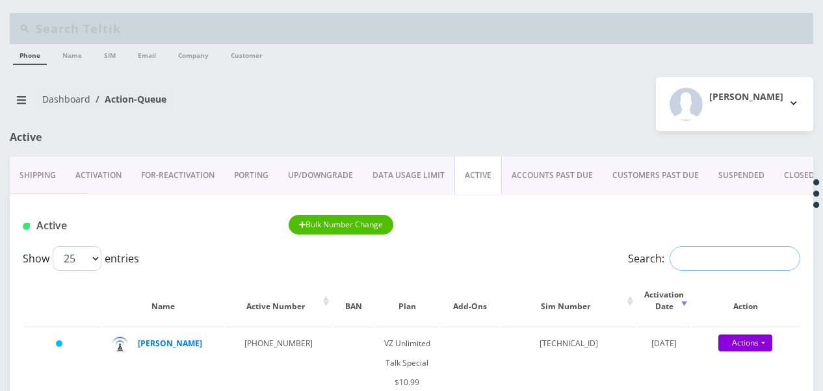
click at [704, 255] on input "Search:" at bounding box center [734, 258] width 131 height 25
type input "[PERSON_NAME]"
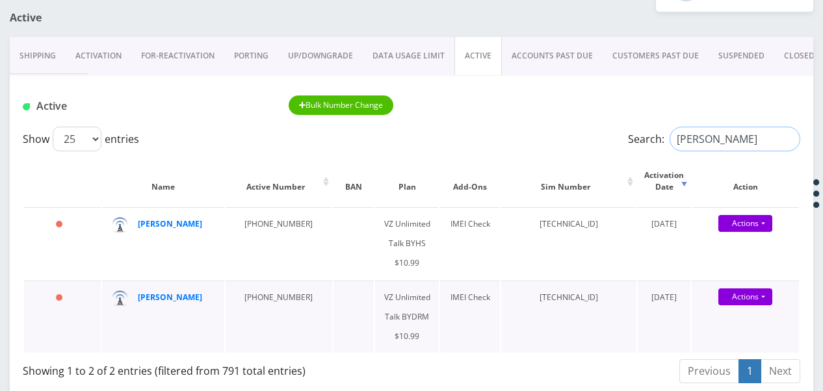
scroll to position [195, 0]
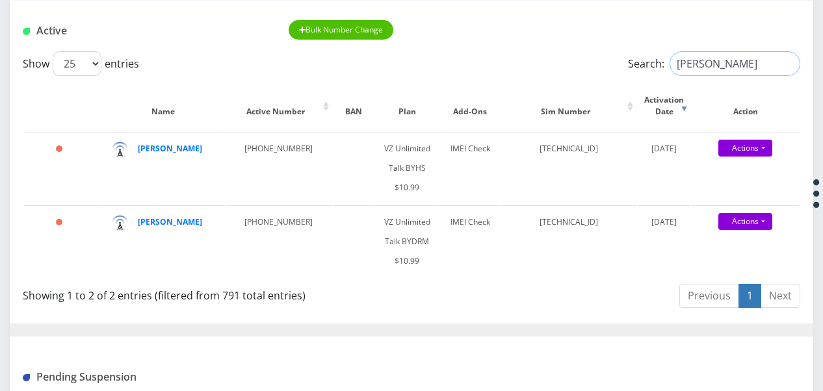
click at [787, 65] on input "[PERSON_NAME]" at bounding box center [734, 63] width 131 height 25
click at [693, 65] on input "Search:" at bounding box center [734, 63] width 131 height 25
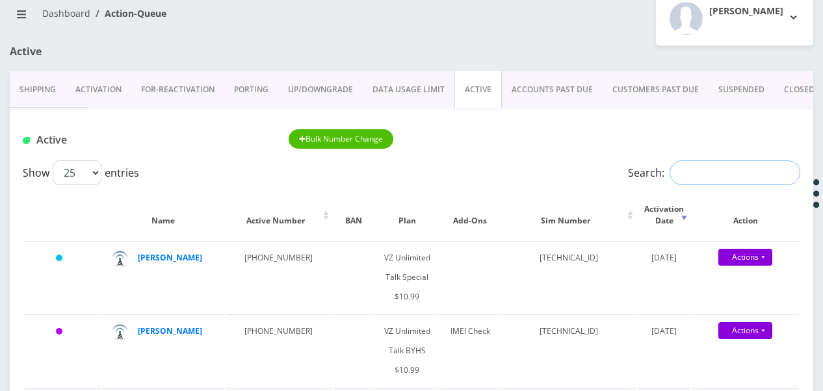
scroll to position [0, 0]
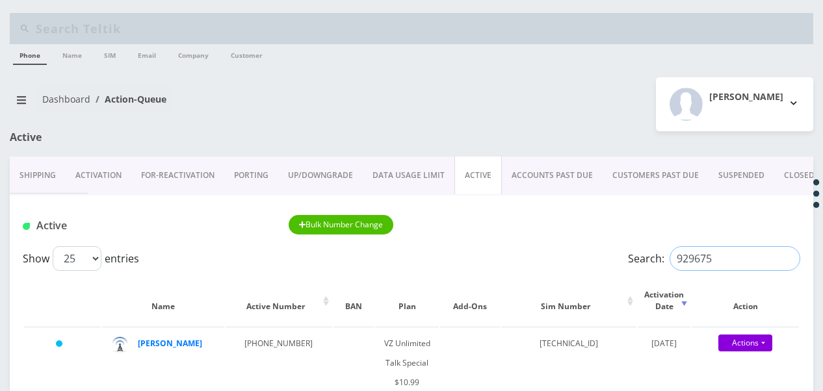
type input "929675"
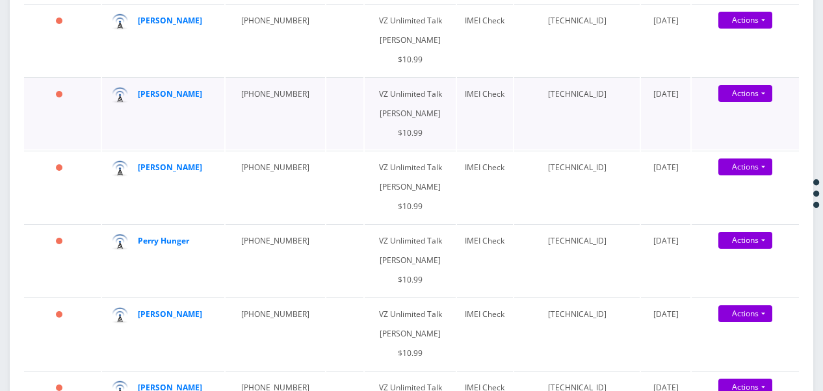
scroll to position [585, 0]
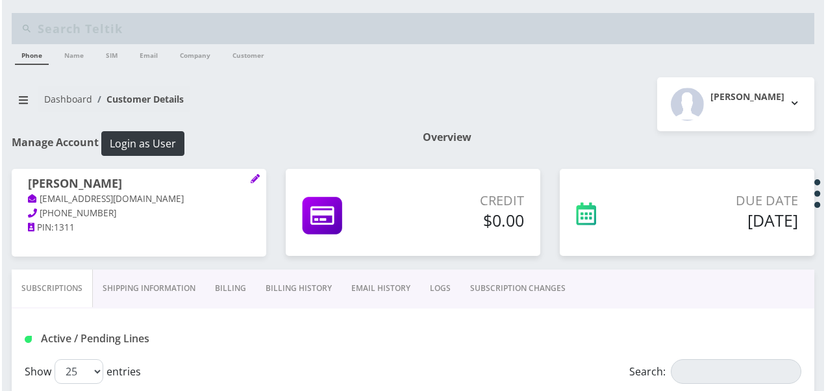
scroll to position [130, 0]
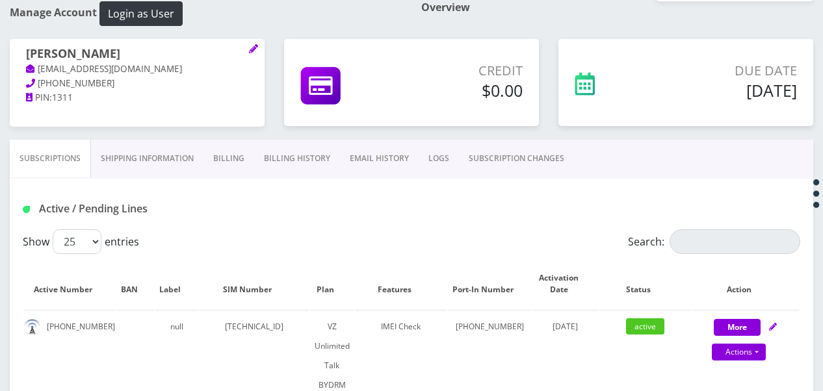
click at [250, 39] on div "[PERSON_NAME] [EMAIL_ADDRESS][DOMAIN_NAME] [PHONE_NUMBER] PIN: 1311" at bounding box center [137, 76] width 255 height 74
click at [252, 47] on icon at bounding box center [253, 48] width 8 height 8
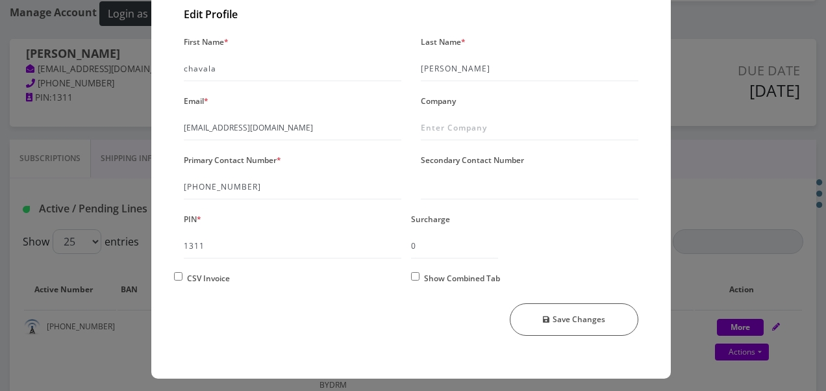
scroll to position [112, 0]
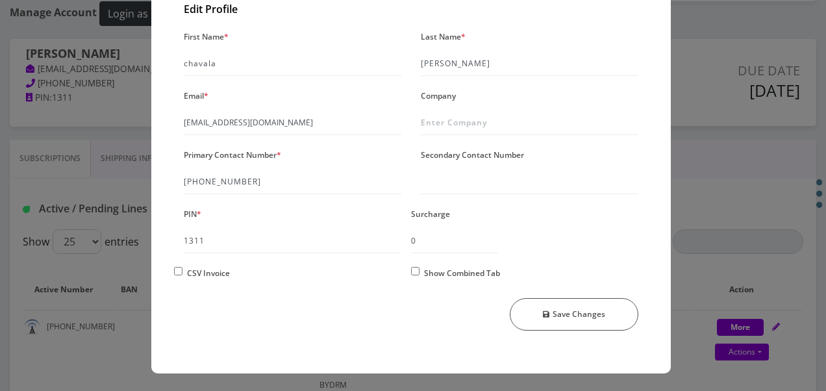
click at [728, 149] on div "× Manage Account Edit Profile First Name * chavala Last Name * rosenthal Email …" at bounding box center [413, 195] width 826 height 391
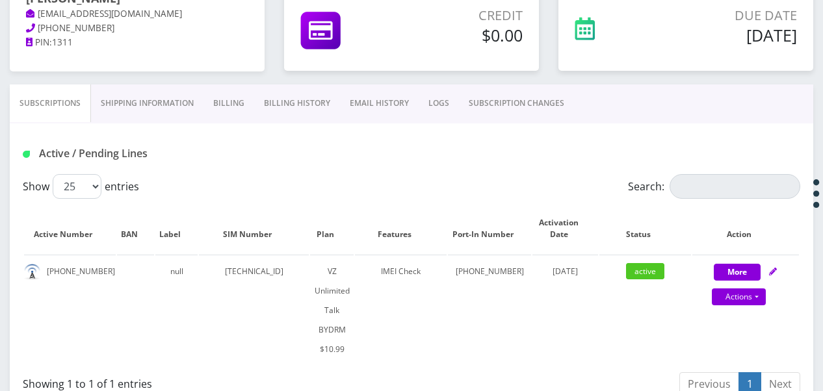
scroll to position [260, 0]
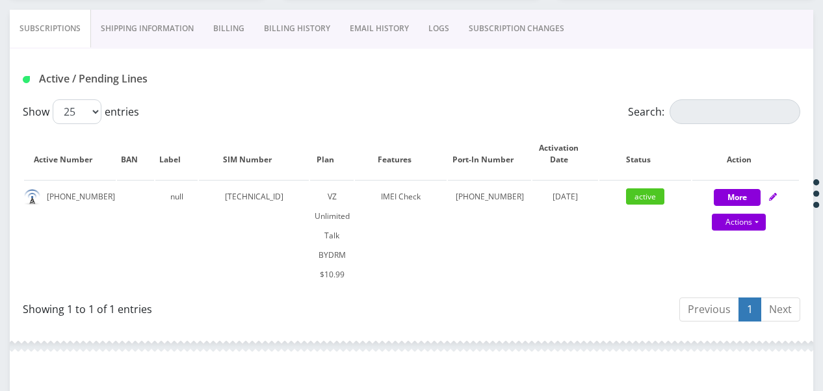
click at [217, 31] on link "Billing" at bounding box center [228, 29] width 51 height 38
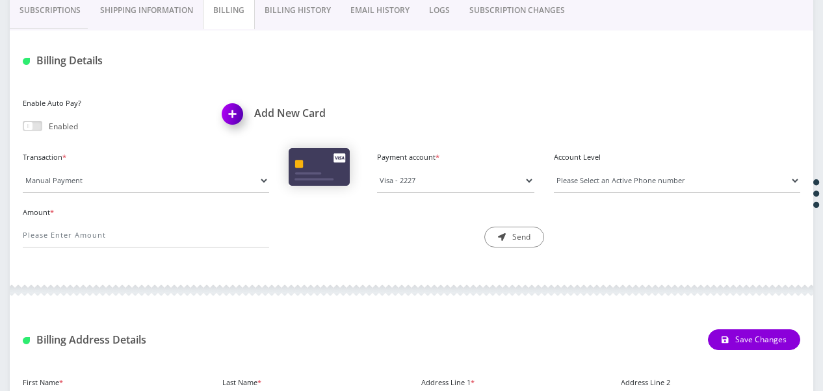
click at [292, 23] on link "Billing History" at bounding box center [298, 11] width 86 height 38
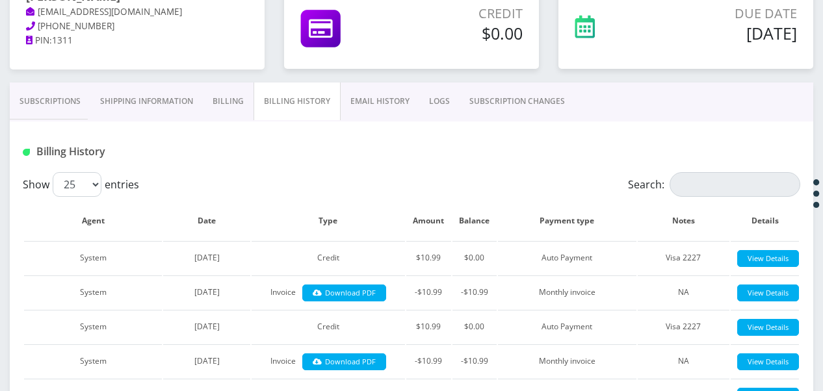
scroll to position [168, 0]
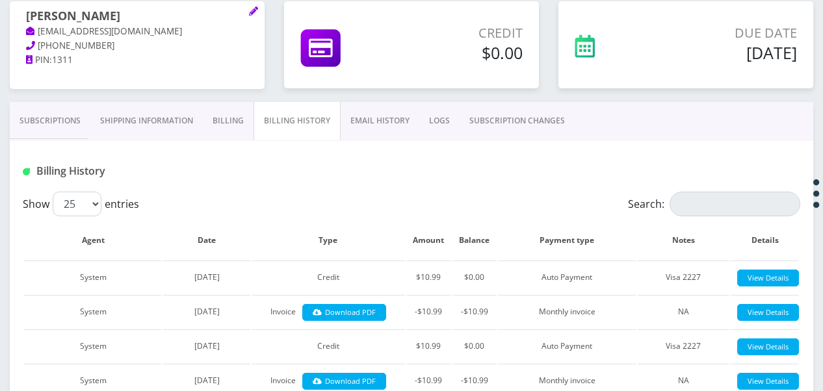
click at [75, 110] on link "Subscriptions" at bounding box center [50, 121] width 81 height 38
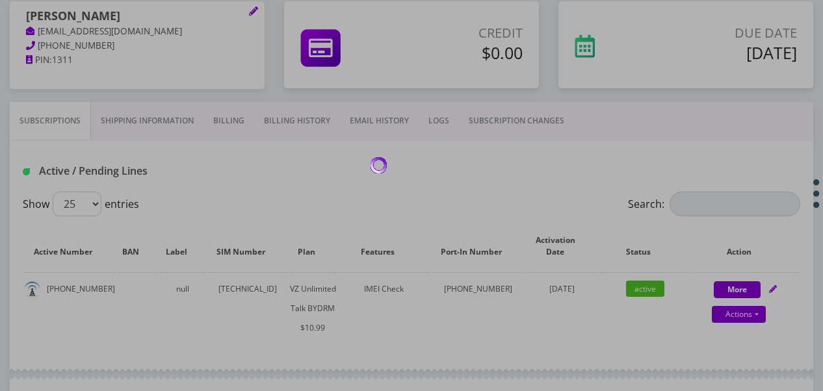
click at [228, 120] on div at bounding box center [411, 195] width 823 height 391
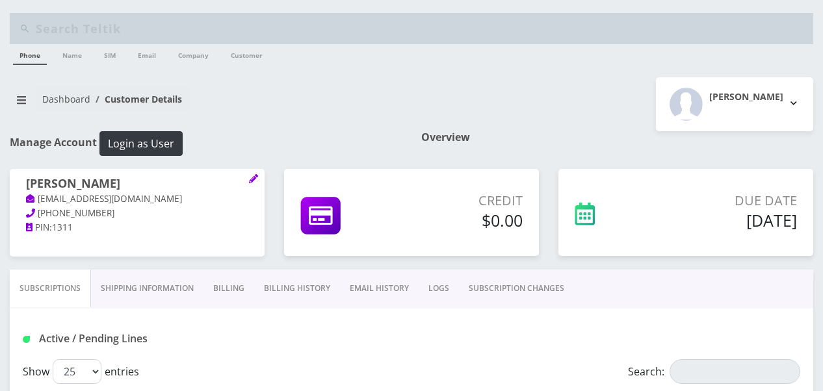
scroll to position [168, 0]
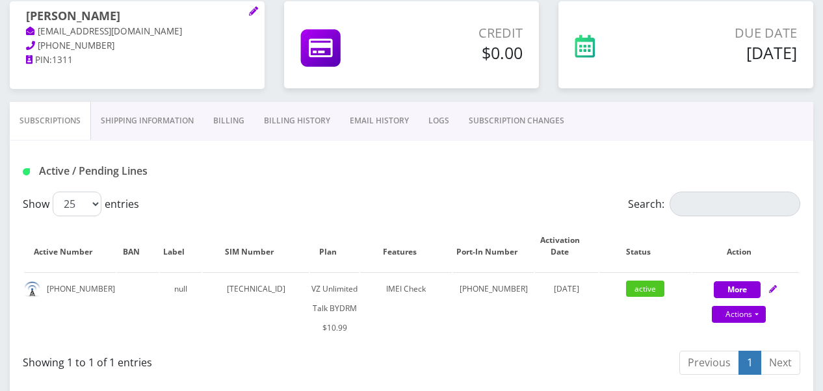
click at [209, 123] on link "Billing" at bounding box center [228, 121] width 51 height 38
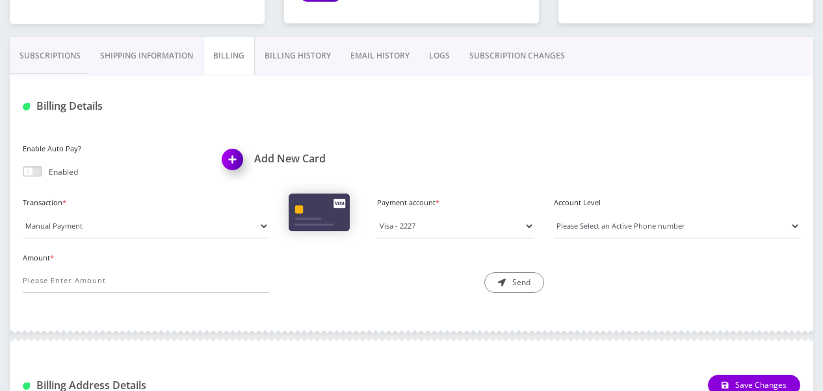
click at [286, 64] on link "Billing History" at bounding box center [298, 56] width 86 height 38
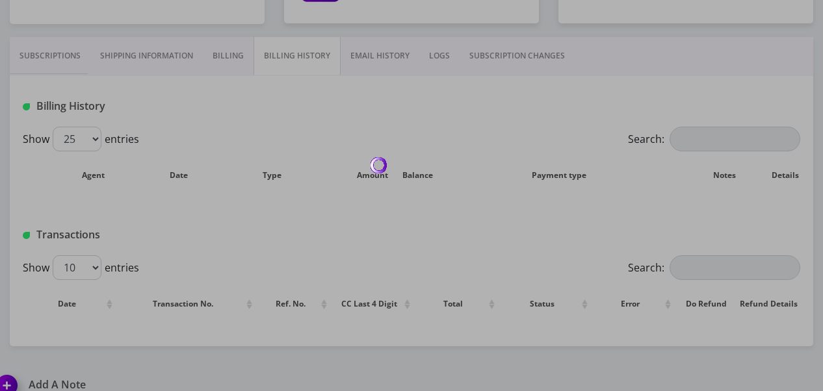
scroll to position [168, 0]
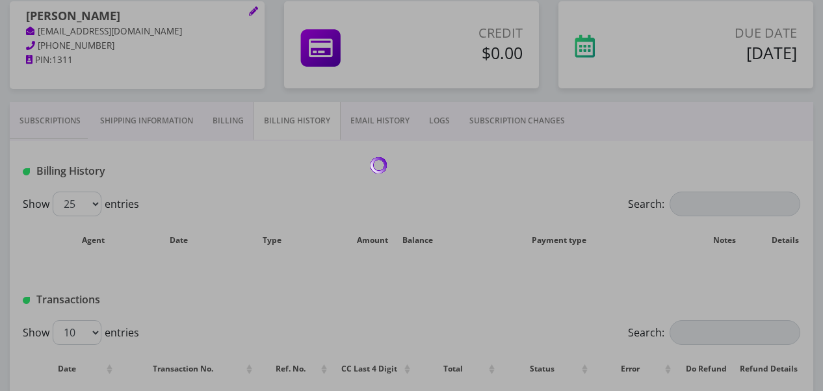
click at [278, 112] on div at bounding box center [411, 195] width 823 height 391
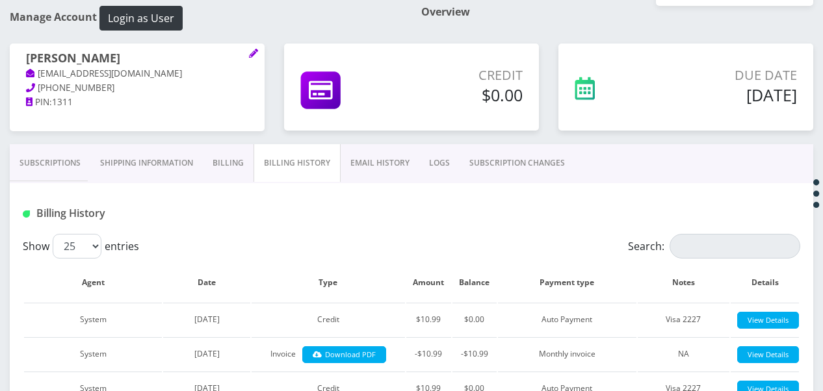
scroll to position [0, 0]
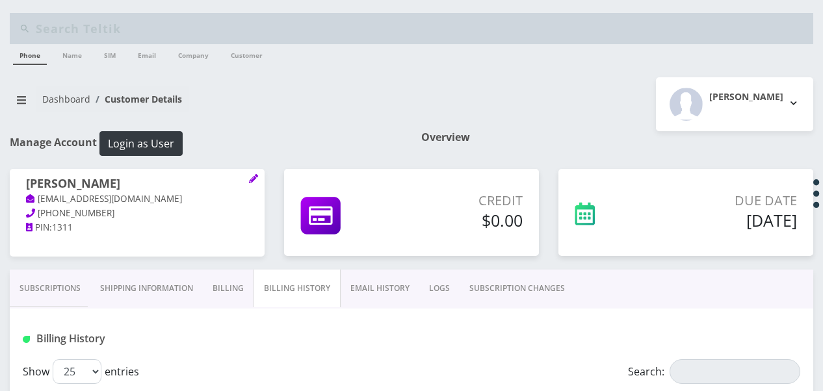
click at [55, 257] on div "[PERSON_NAME] [EMAIL_ADDRESS][DOMAIN_NAME] [PHONE_NUMBER] PIN: 1311" at bounding box center [137, 219] width 274 height 101
click at [58, 272] on link "Subscriptions" at bounding box center [50, 289] width 81 height 38
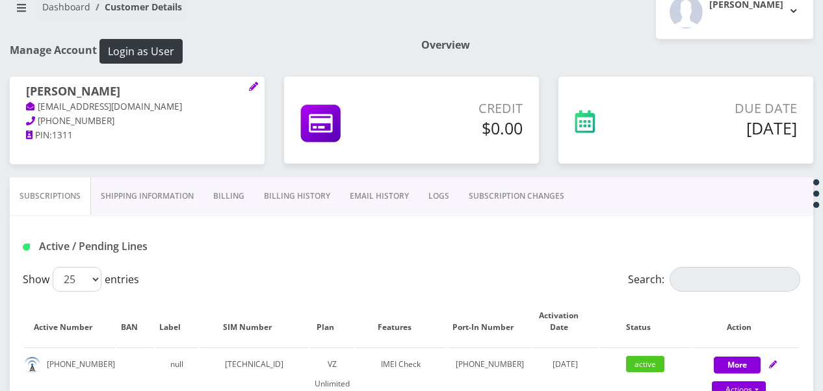
scroll to position [195, 0]
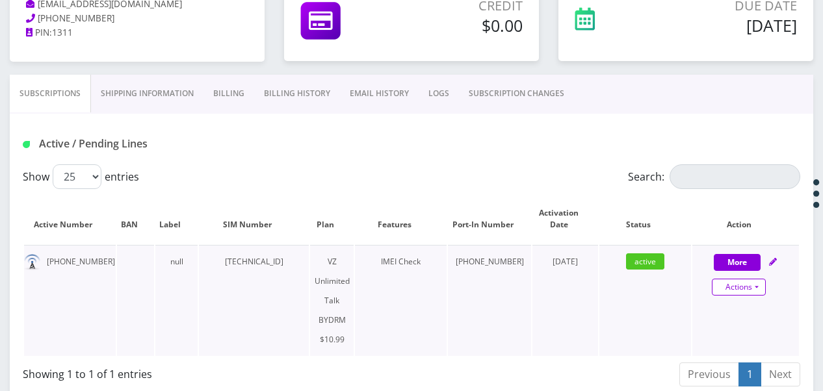
click at [752, 287] on link "Actions" at bounding box center [738, 287] width 54 height 17
select select "469"
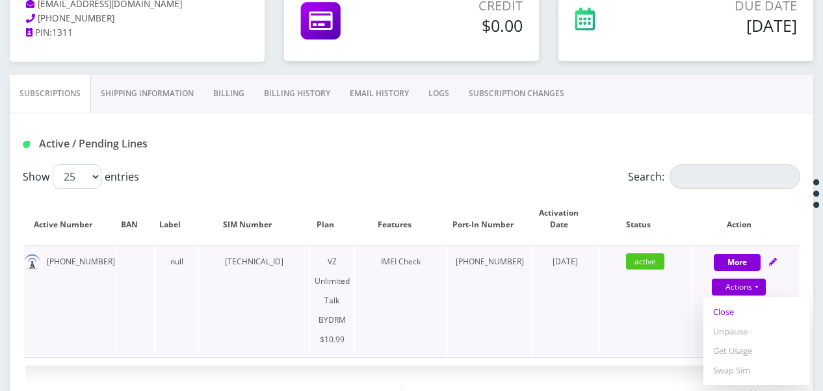
click at [728, 312] on link "Close" at bounding box center [756, 311] width 107 height 19
type input "[DATE]"
select select "469"
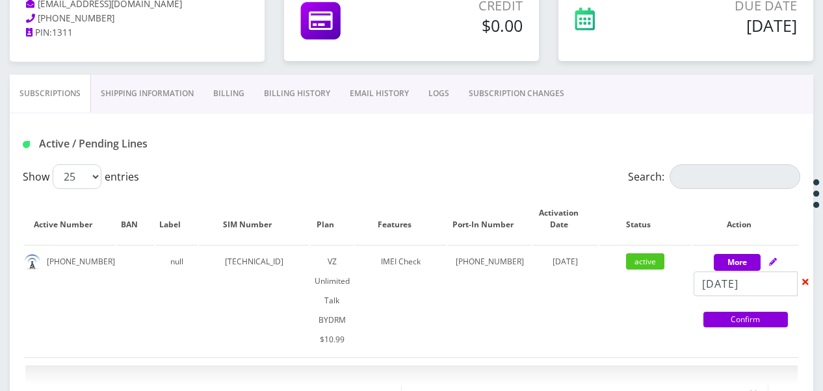
drag, startPoint x: 728, startPoint y: 317, endPoint x: 533, endPoint y: 220, distance: 217.9
click at [728, 317] on link "Confirm" at bounding box center [745, 320] width 84 height 16
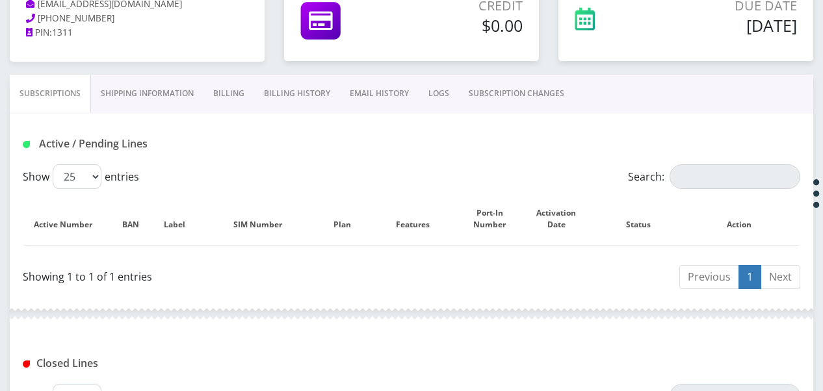
scroll to position [0, 0]
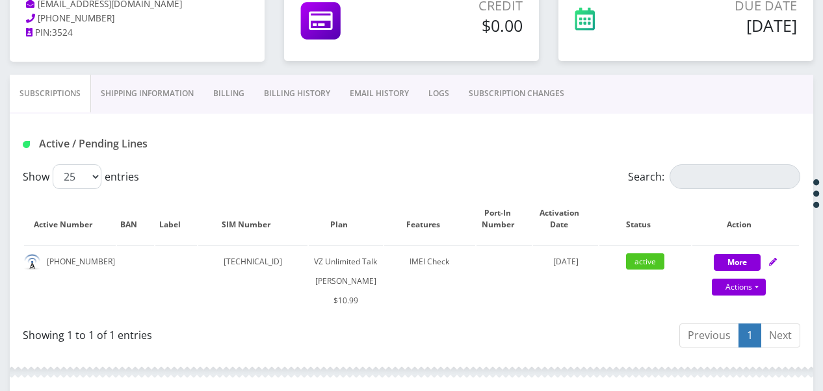
scroll to position [130, 0]
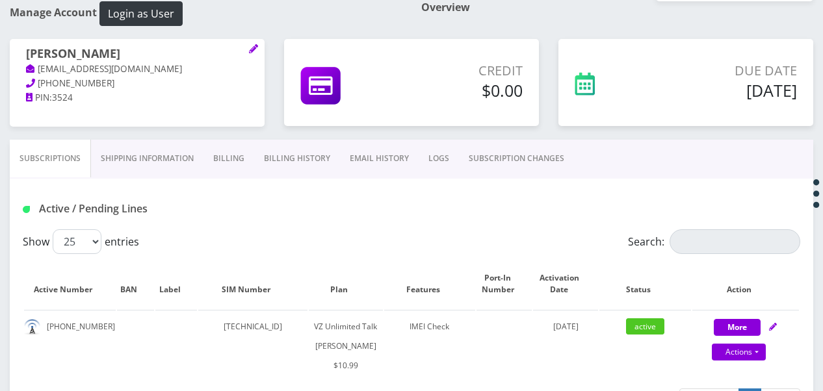
click at [222, 164] on link "Billing" at bounding box center [228, 159] width 51 height 38
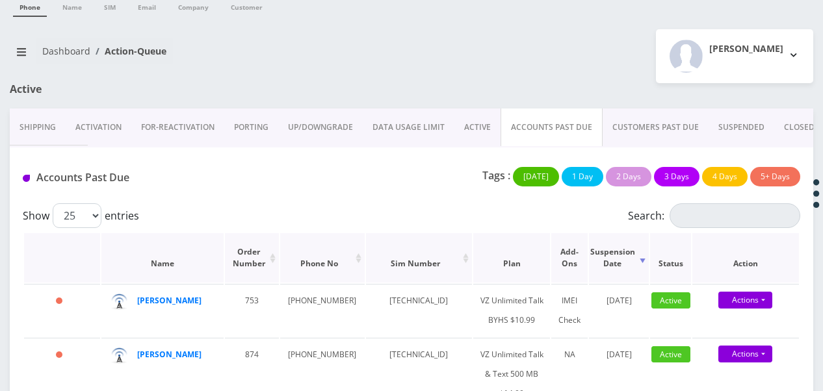
scroll to position [29, 0]
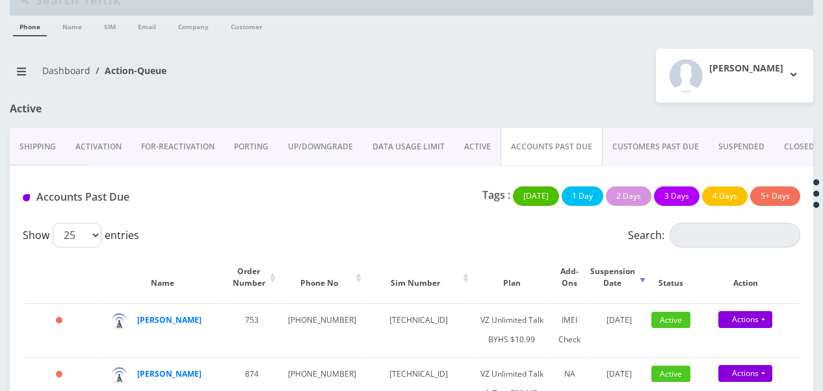
click at [485, 134] on link "ACTIVE" at bounding box center [477, 147] width 46 height 38
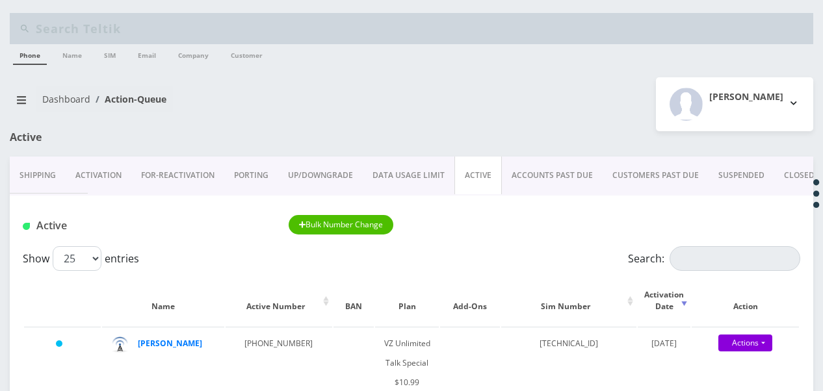
click at [538, 185] on link "ACCOUNTS PAST DUE" at bounding box center [552, 176] width 101 height 38
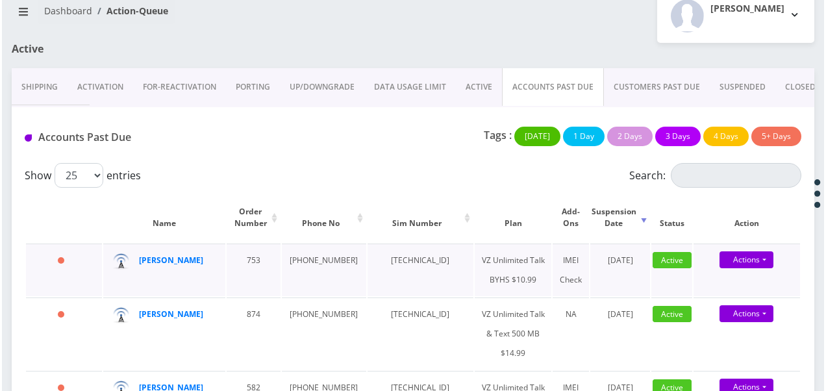
scroll to position [141, 0]
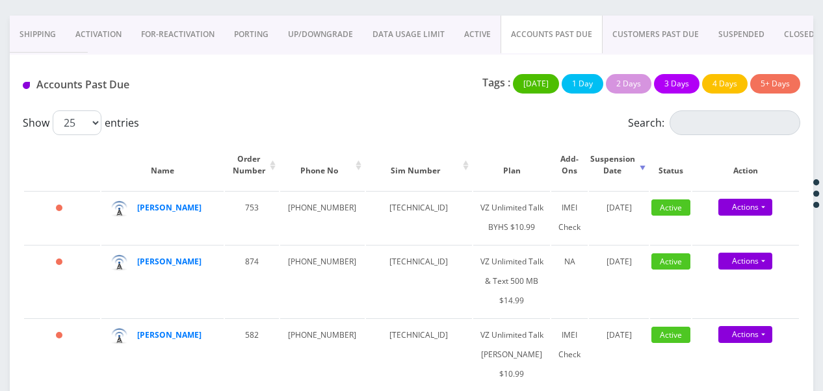
click at [478, 39] on link "ACTIVE" at bounding box center [477, 35] width 46 height 38
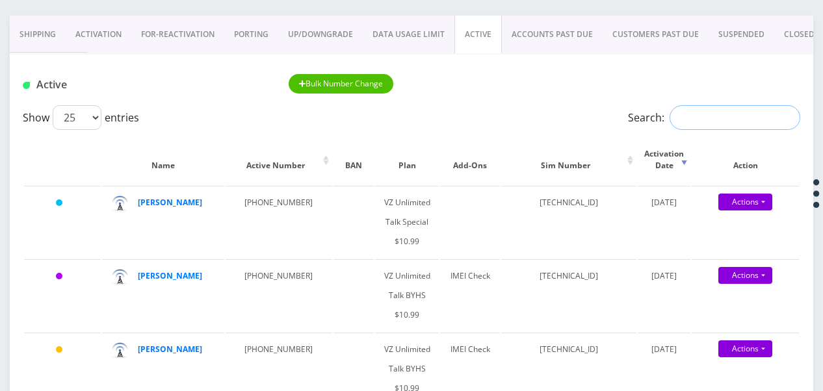
paste input "[PHONE_NUMBER]"
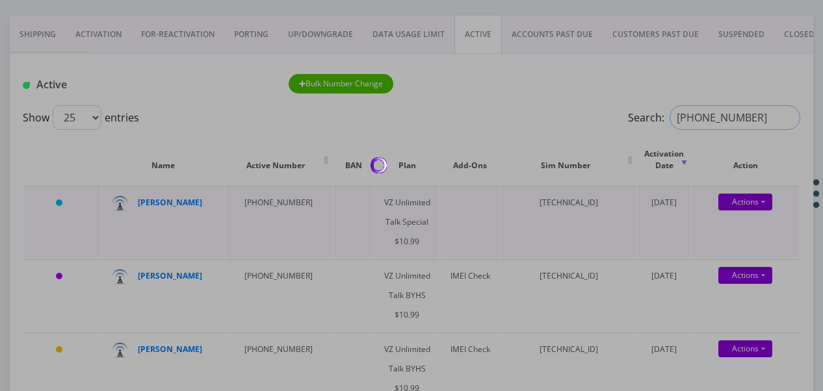
type input "[PHONE_NUMBER]"
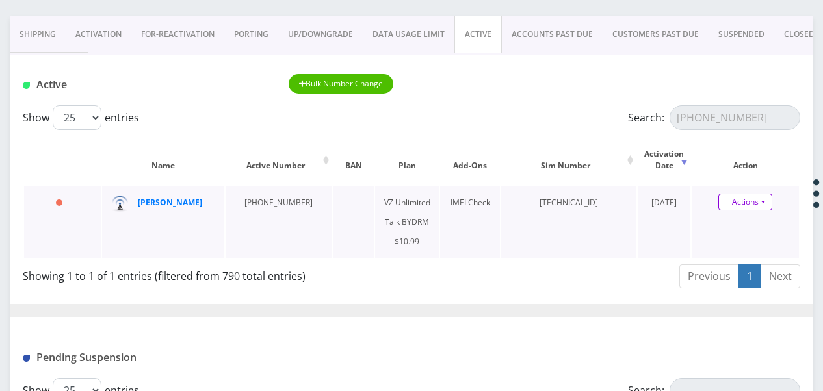
click at [764, 199] on link "Actions" at bounding box center [745, 202] width 54 height 17
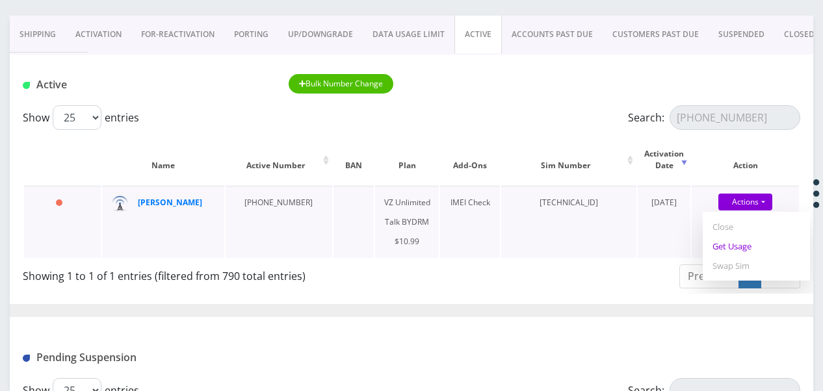
click at [745, 250] on link "Get Usage" at bounding box center [755, 246] width 107 height 19
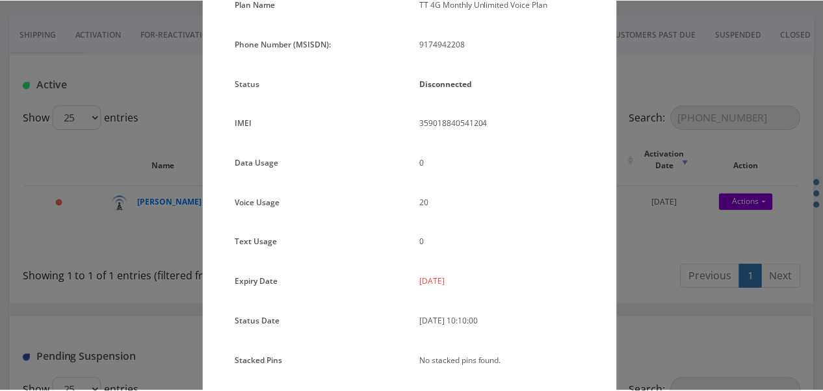
scroll to position [94, 0]
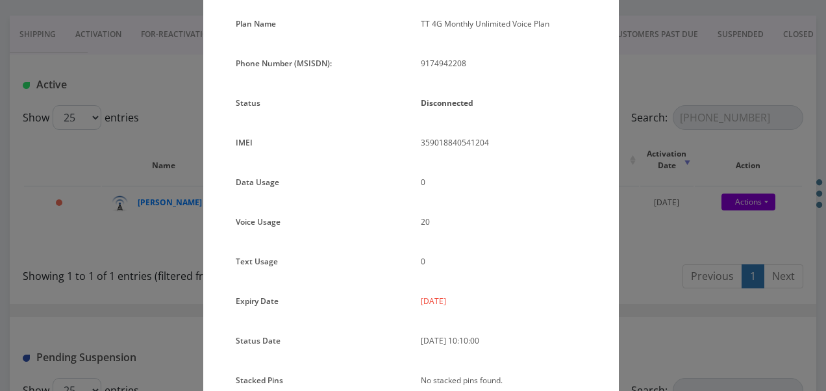
click at [637, 231] on div "× Subscription Info Plan Name TT 4G Monthly Unlimited Voice Plan Phone Number (…" at bounding box center [413, 195] width 826 height 391
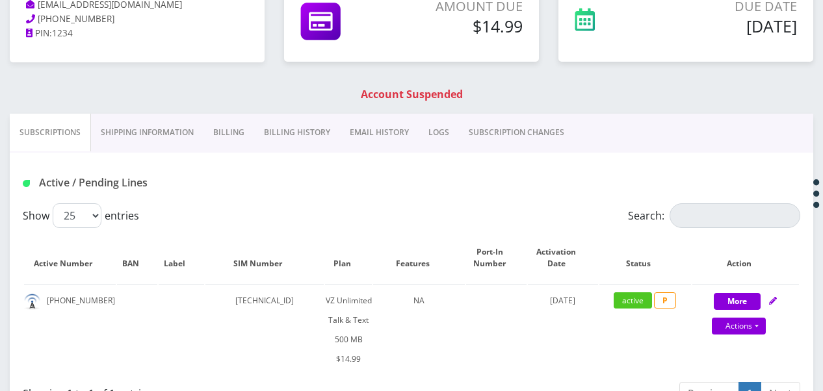
scroll to position [195, 0]
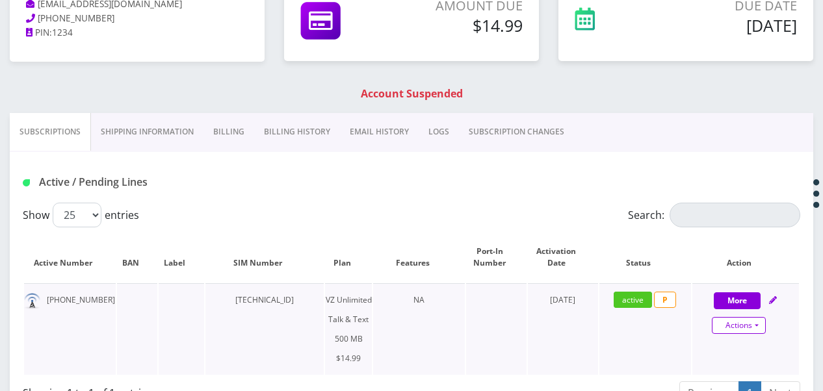
click at [755, 324] on link "Actions" at bounding box center [738, 325] width 54 height 17
select select "399"
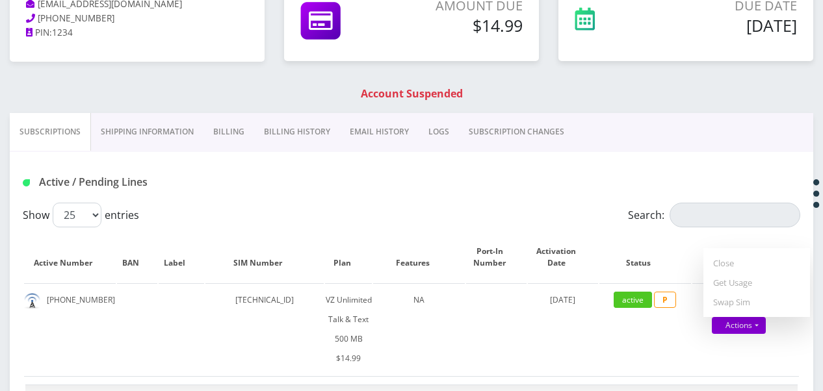
click at [237, 127] on link "Billing" at bounding box center [228, 132] width 51 height 38
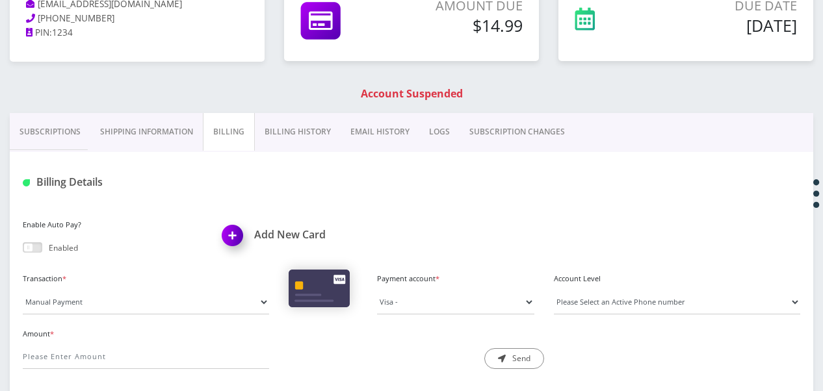
click at [56, 129] on link "Subscriptions" at bounding box center [50, 132] width 81 height 38
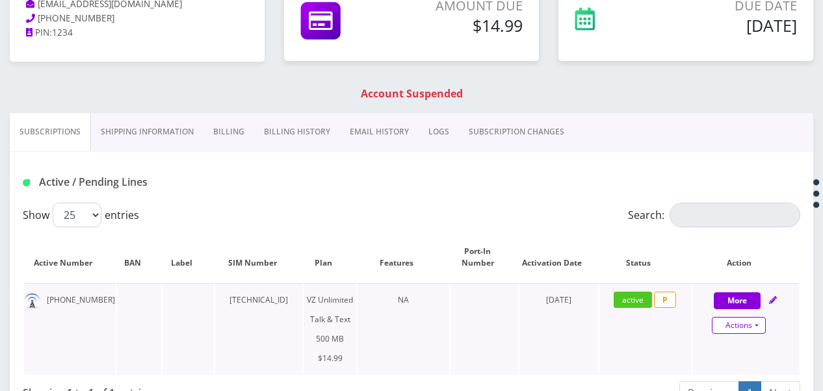
click at [765, 325] on link "Actions" at bounding box center [738, 325] width 54 height 17
select select "399"
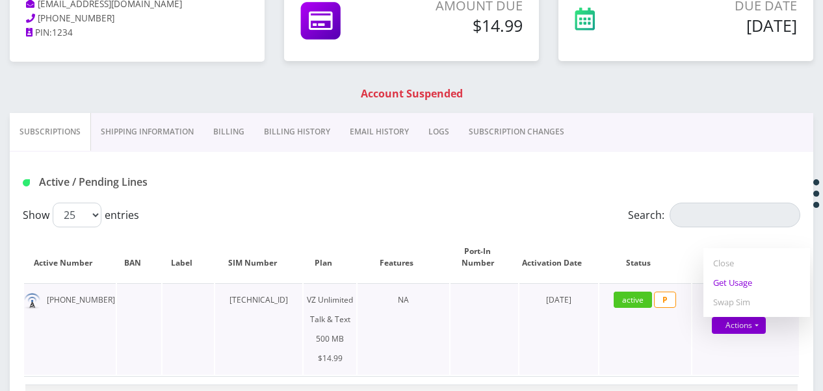
click at [732, 285] on link "Get Usage" at bounding box center [756, 282] width 107 height 19
select select "399"
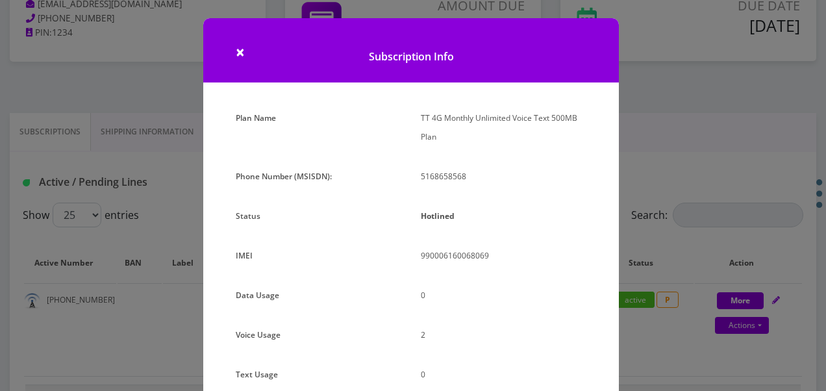
click at [642, 185] on div "× Subscription Info Plan Name TT 4G Monthly Unlimited Voice Text 500MB Plan Pho…" at bounding box center [413, 195] width 826 height 391
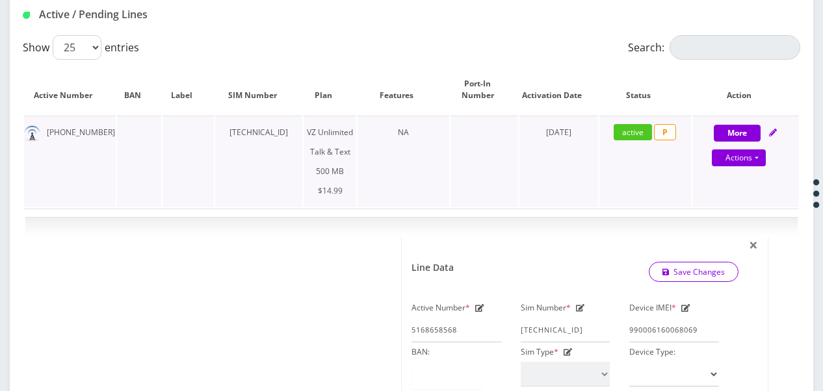
scroll to position [103, 0]
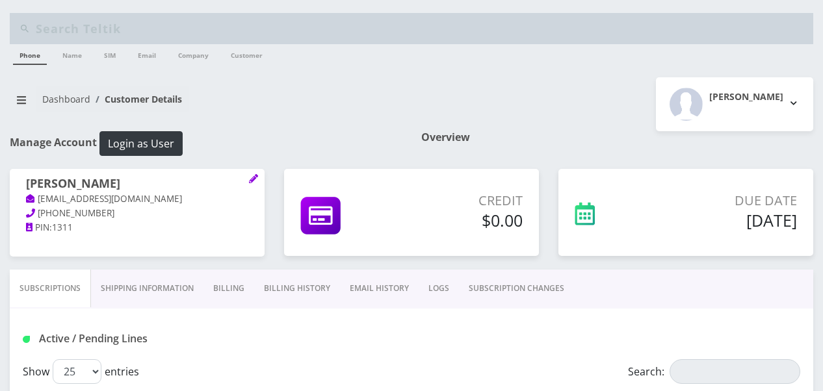
scroll to position [195, 0]
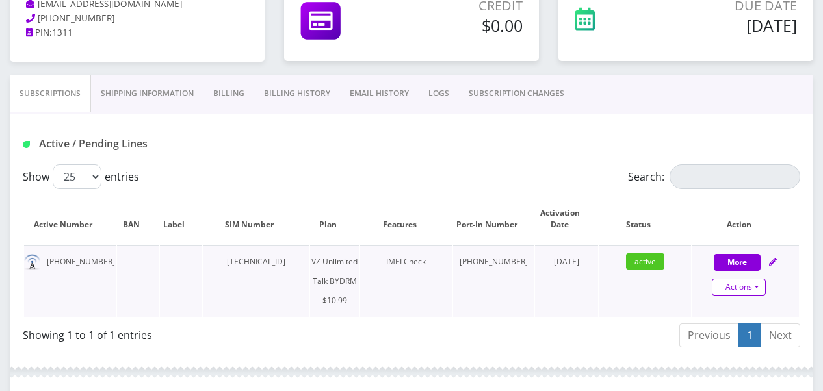
click at [748, 289] on link "Actions" at bounding box center [738, 287] width 54 height 17
select select "469"
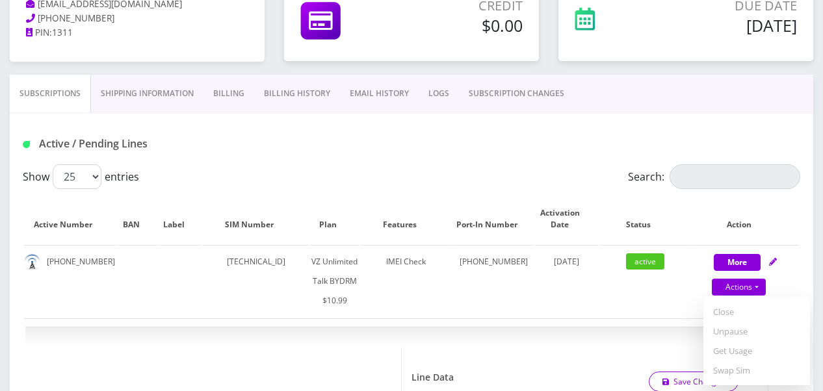
click at [300, 93] on link "Billing History" at bounding box center [297, 94] width 86 height 38
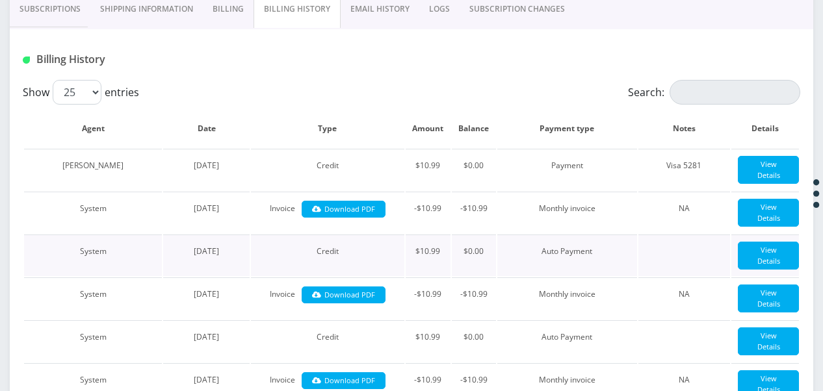
scroll to position [260, 0]
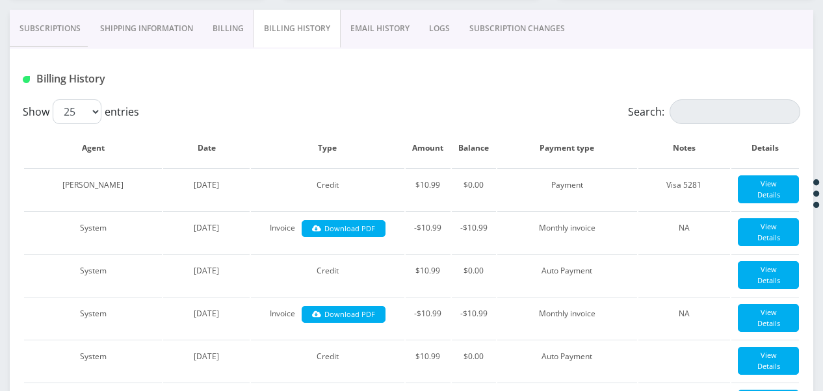
click at [225, 26] on link "Billing" at bounding box center [228, 29] width 51 height 38
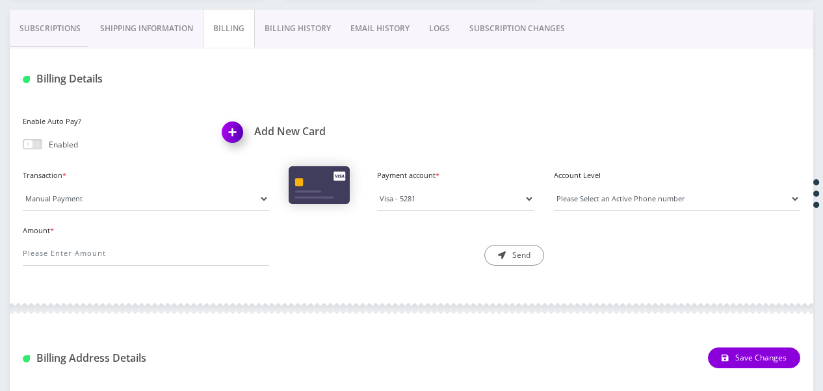
click at [83, 29] on link "Subscriptions" at bounding box center [50, 29] width 81 height 38
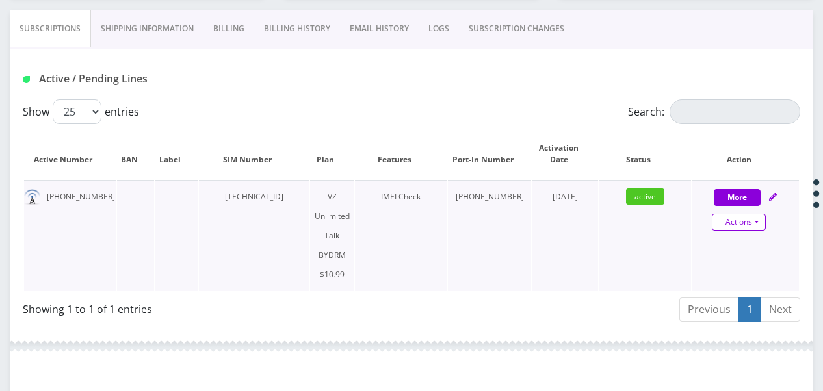
click at [756, 221] on link "Actions" at bounding box center [738, 222] width 54 height 17
select select "469"
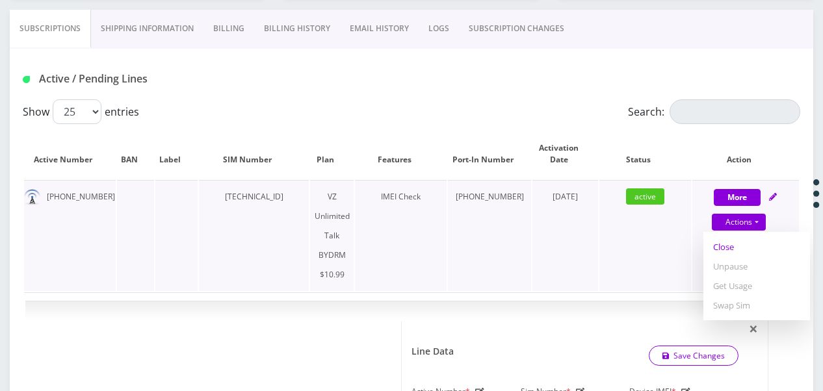
click at [725, 250] on link "Close" at bounding box center [756, 246] width 107 height 19
type input "[DATE]"
select select "469"
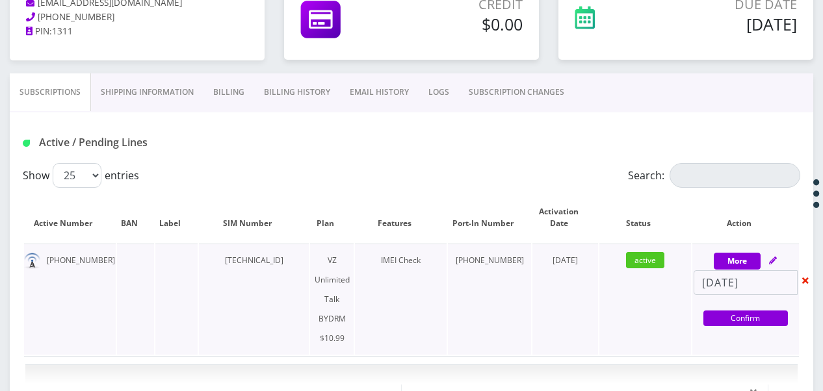
scroll to position [195, 0]
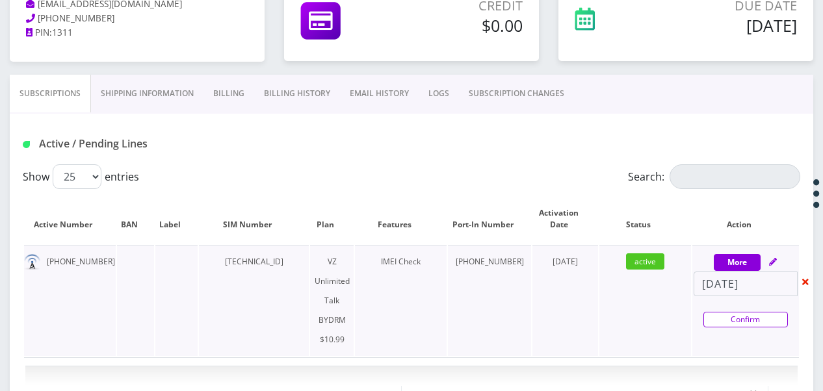
click at [737, 314] on link "Confirm" at bounding box center [745, 320] width 84 height 16
select select "469"
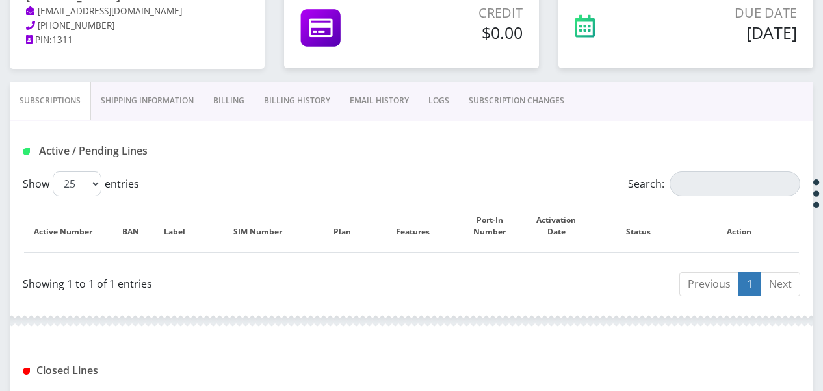
scroll to position [325, 0]
